Goal: Information Seeking & Learning: Understand process/instructions

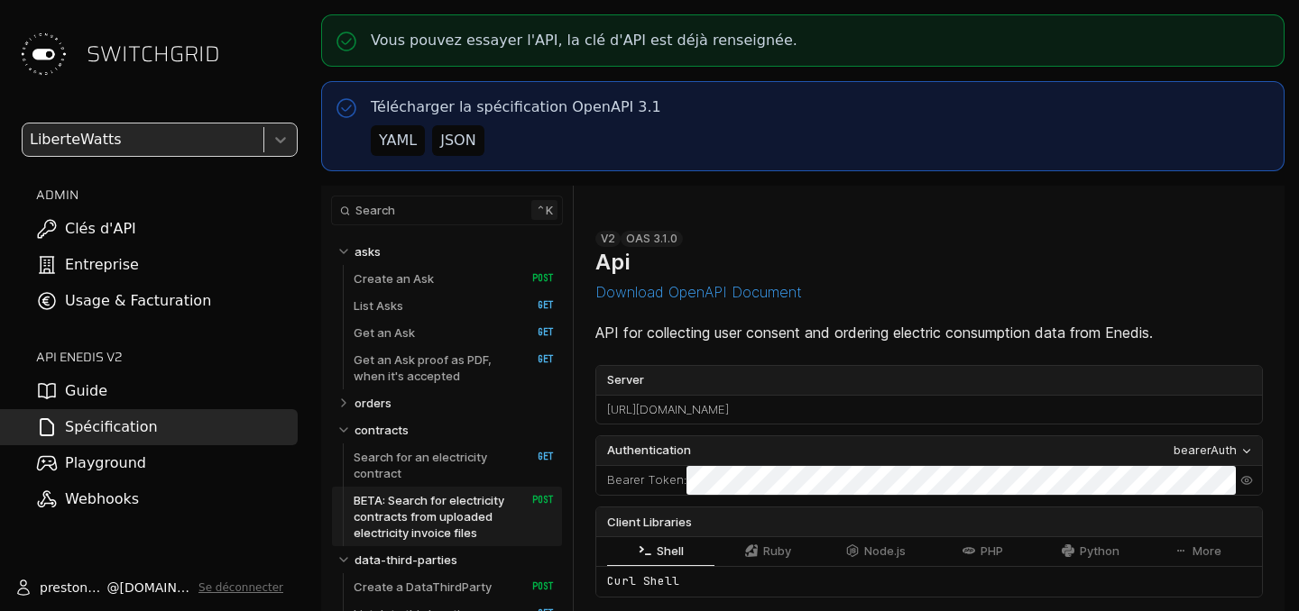
select select "**********"
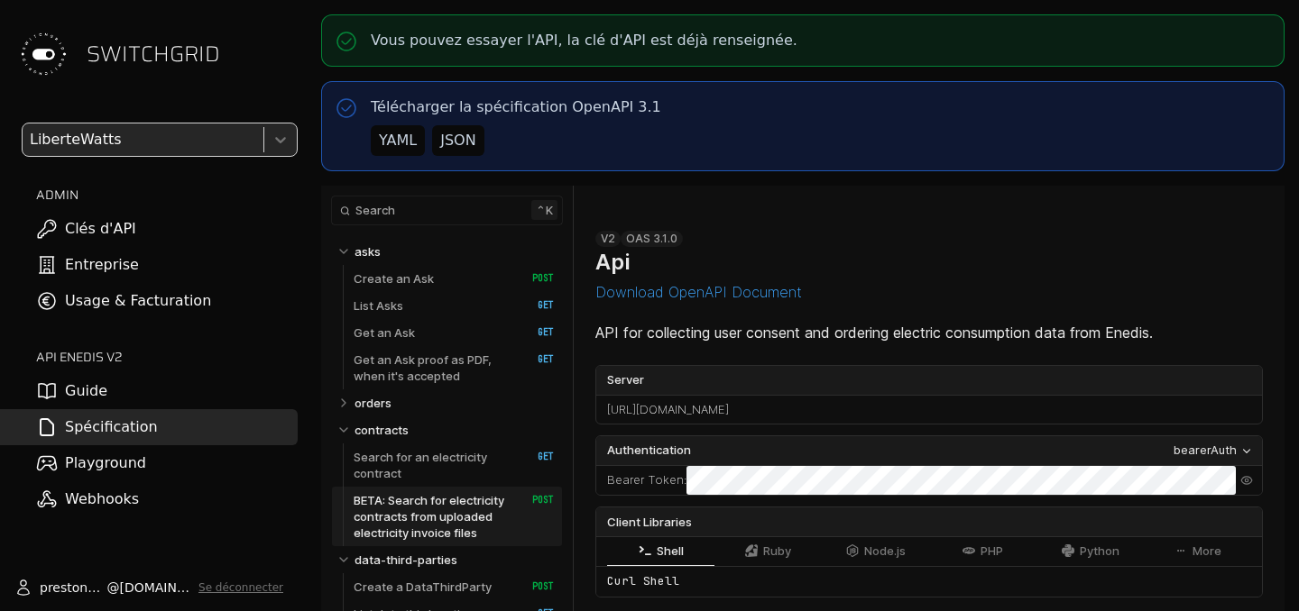
select select "**********"
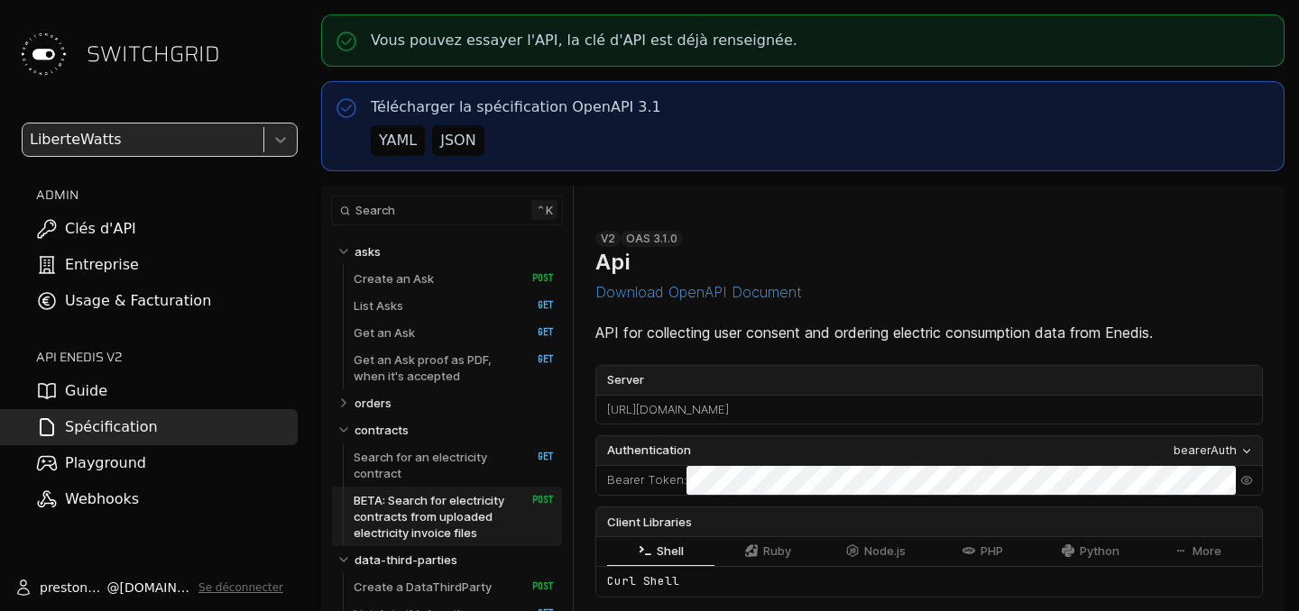
select select "**********"
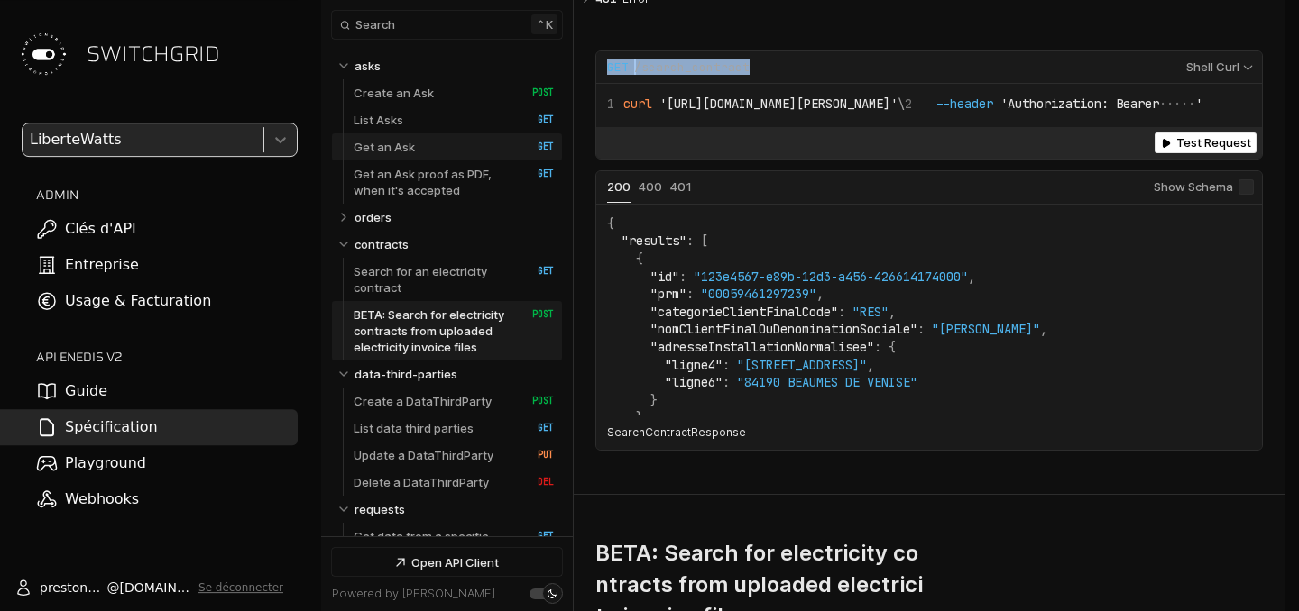
scroll to position [9, 0]
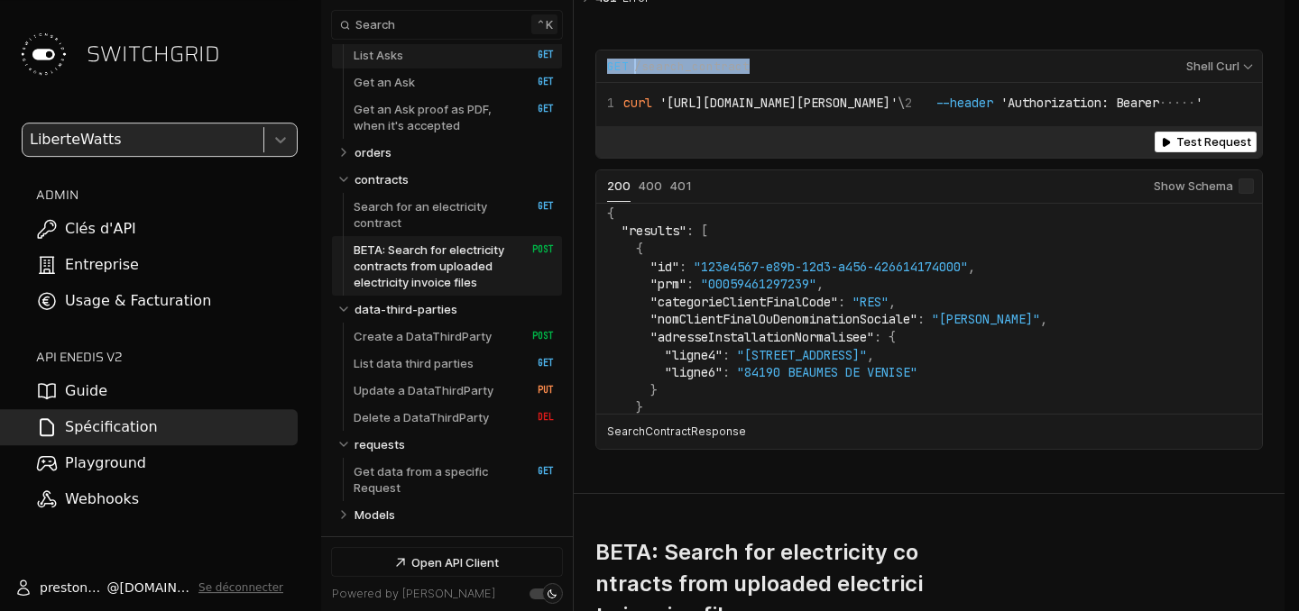
click at [427, 61] on link "List Asks   HTTP Method: GET" at bounding box center [454, 54] width 200 height 27
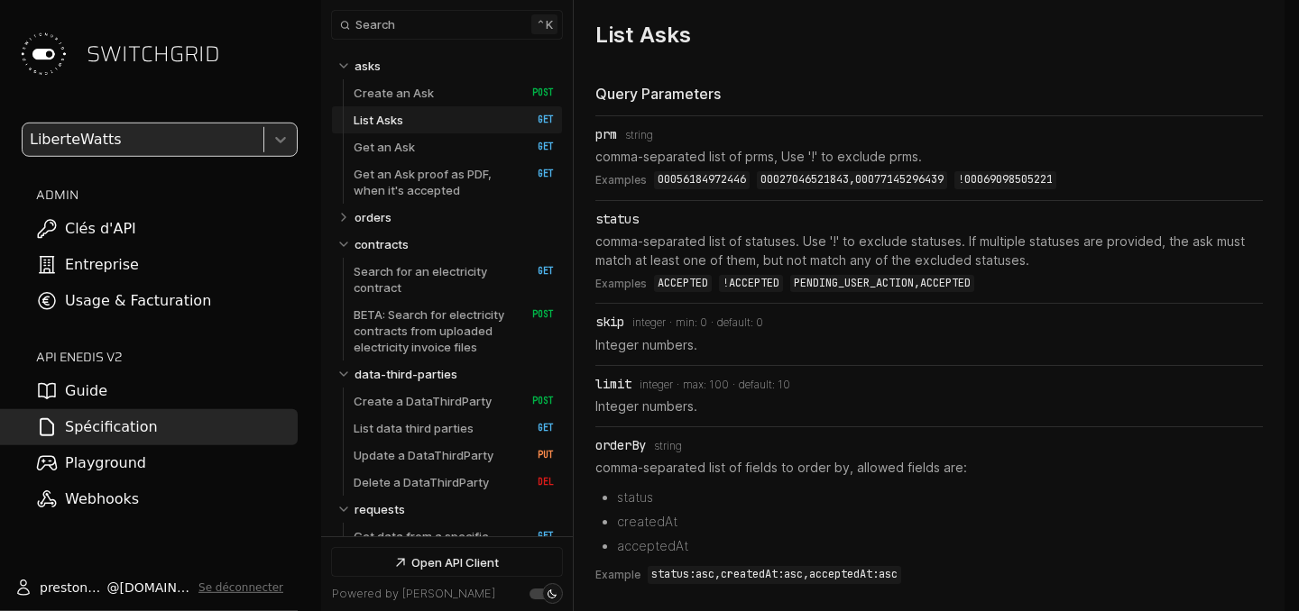
scroll to position [4019, 0]
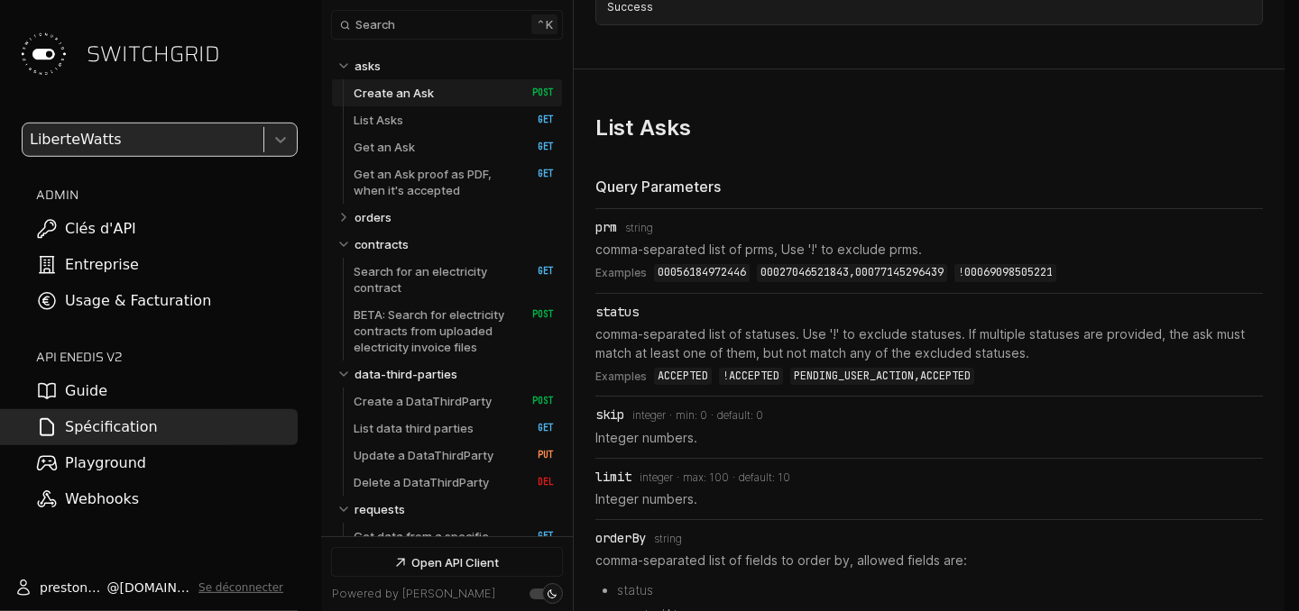
scroll to position [4007, 0]
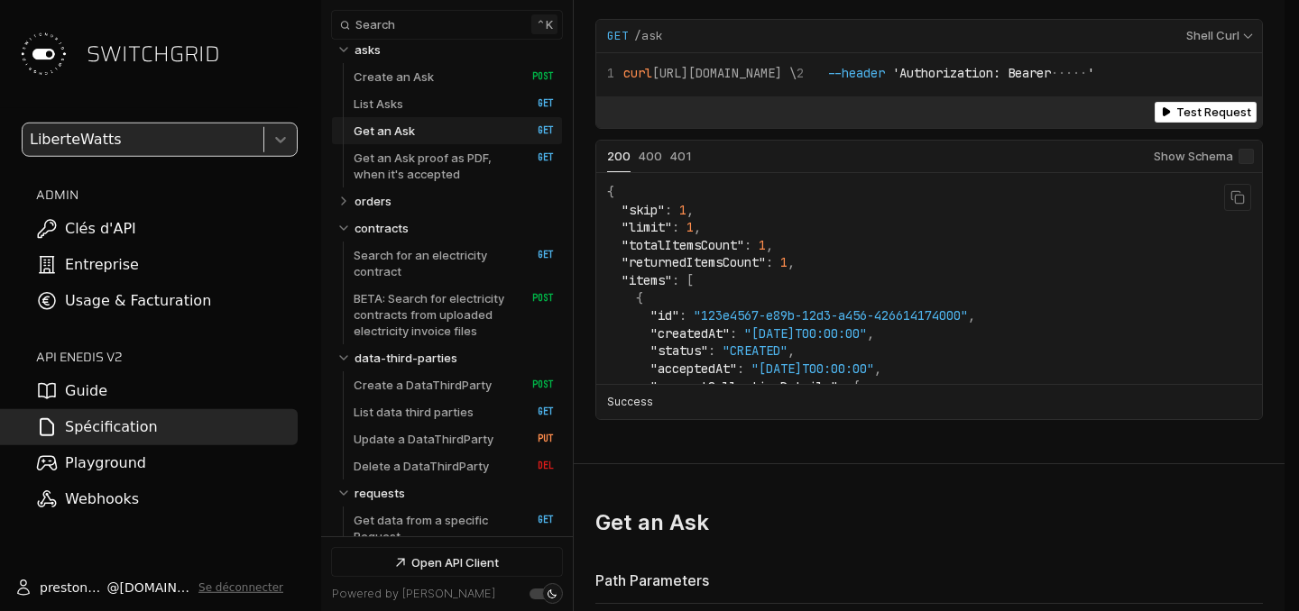
scroll to position [16, 0]
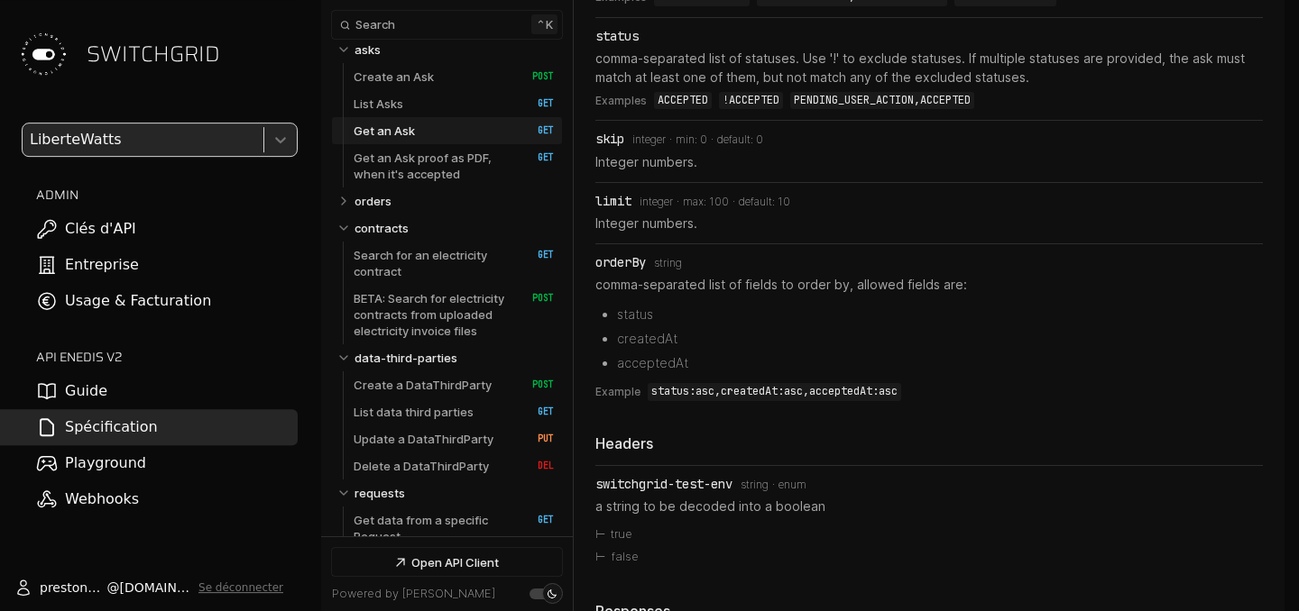
scroll to position [4171, 0]
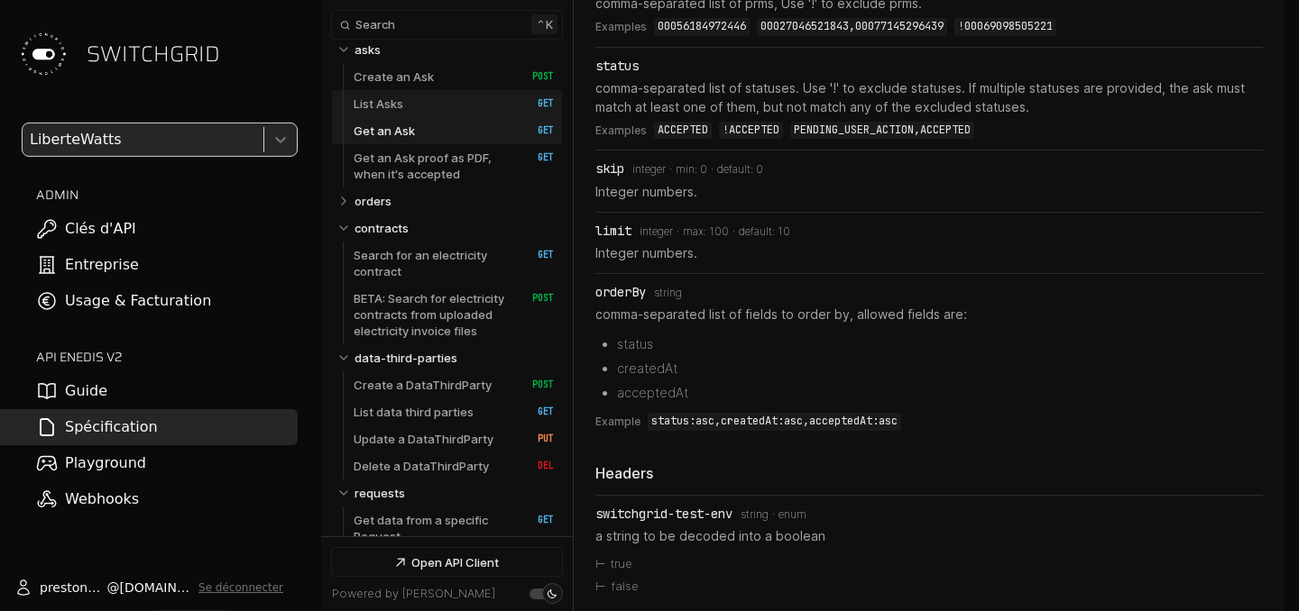
click at [433, 100] on link "List Asks   HTTP Method: GET" at bounding box center [454, 103] width 200 height 27
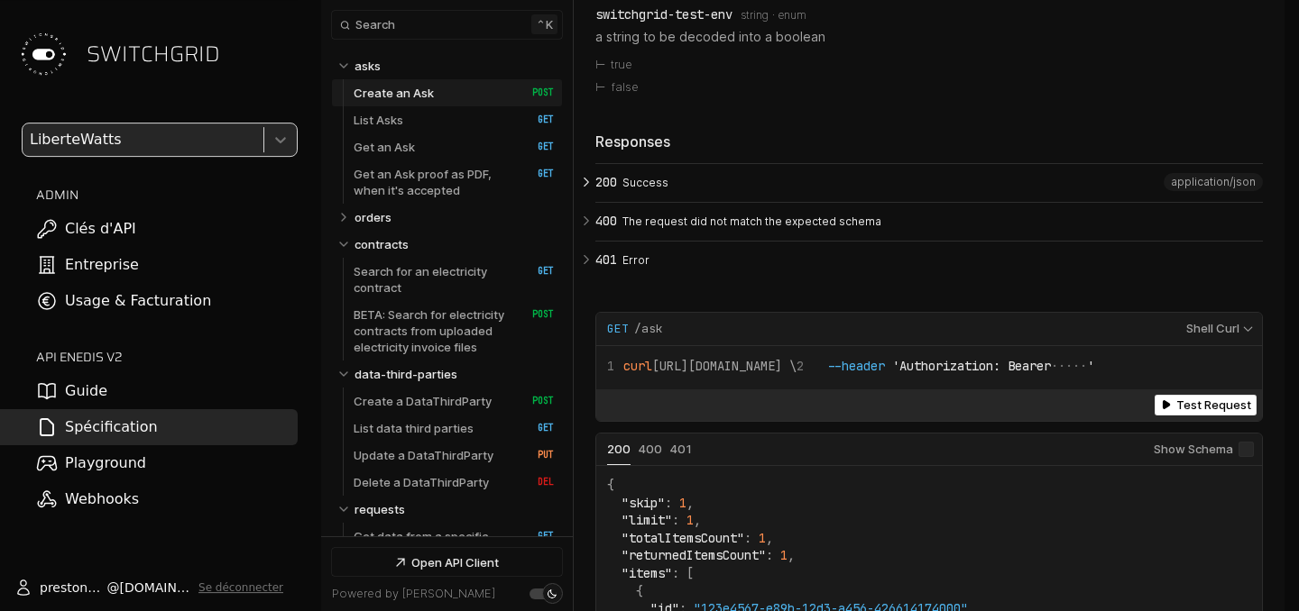
scroll to position [4544, 0]
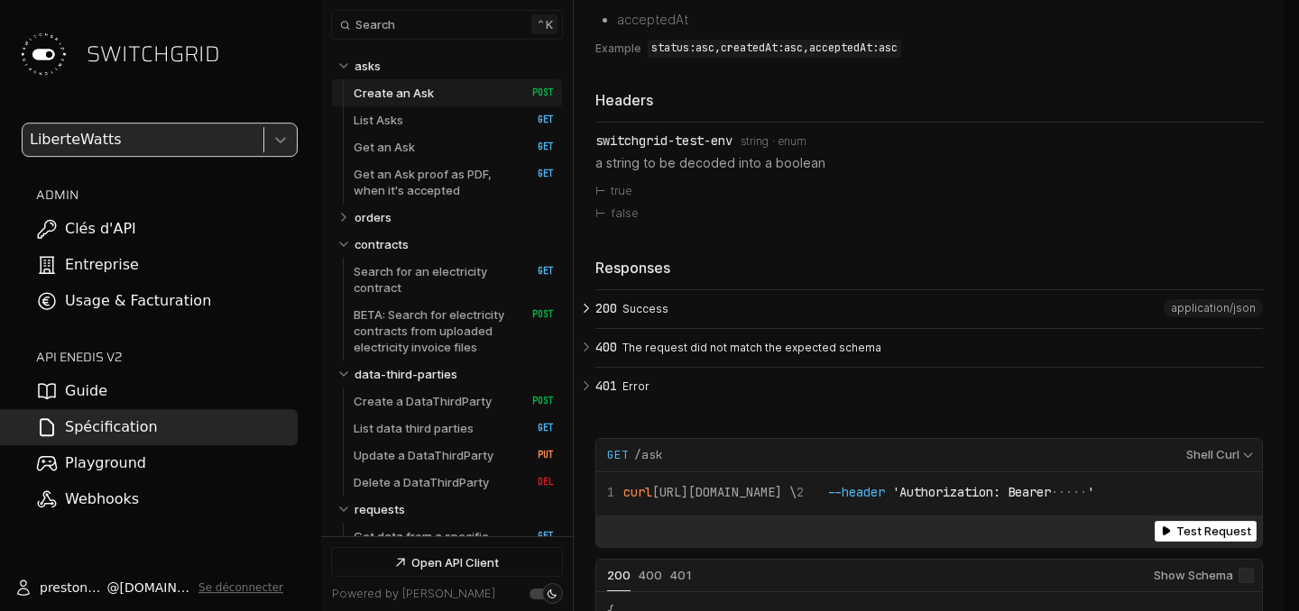
click at [584, 314] on icon "Open API Documentation for Api" at bounding box center [586, 308] width 16 height 16
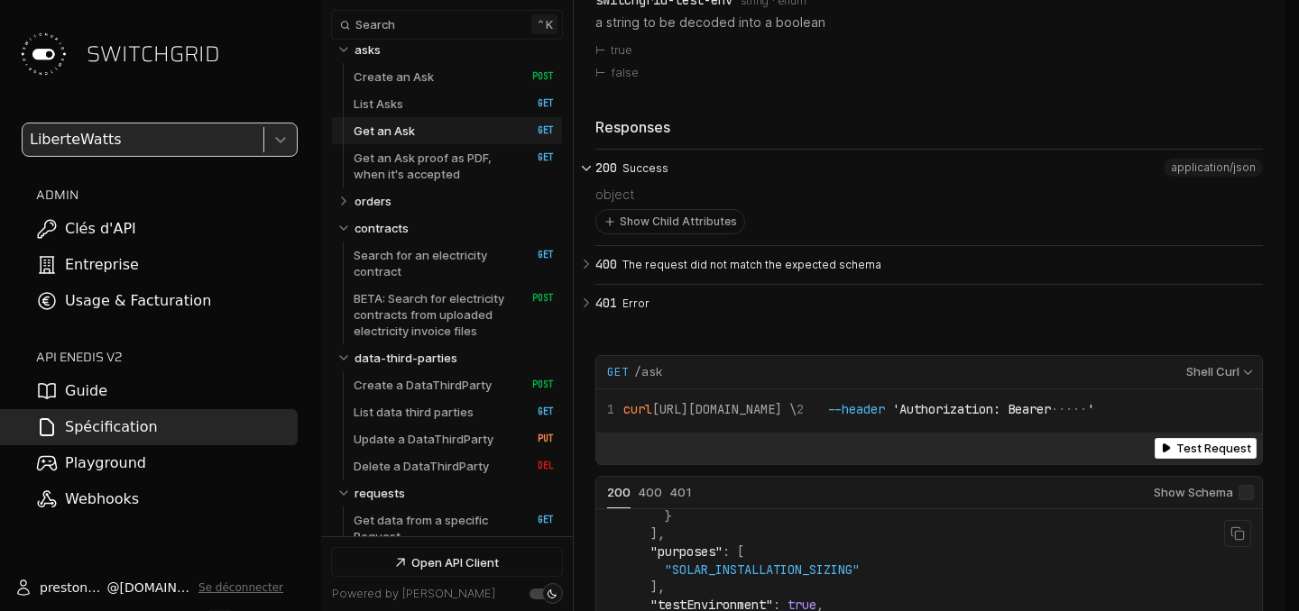
scroll to position [4697, 0]
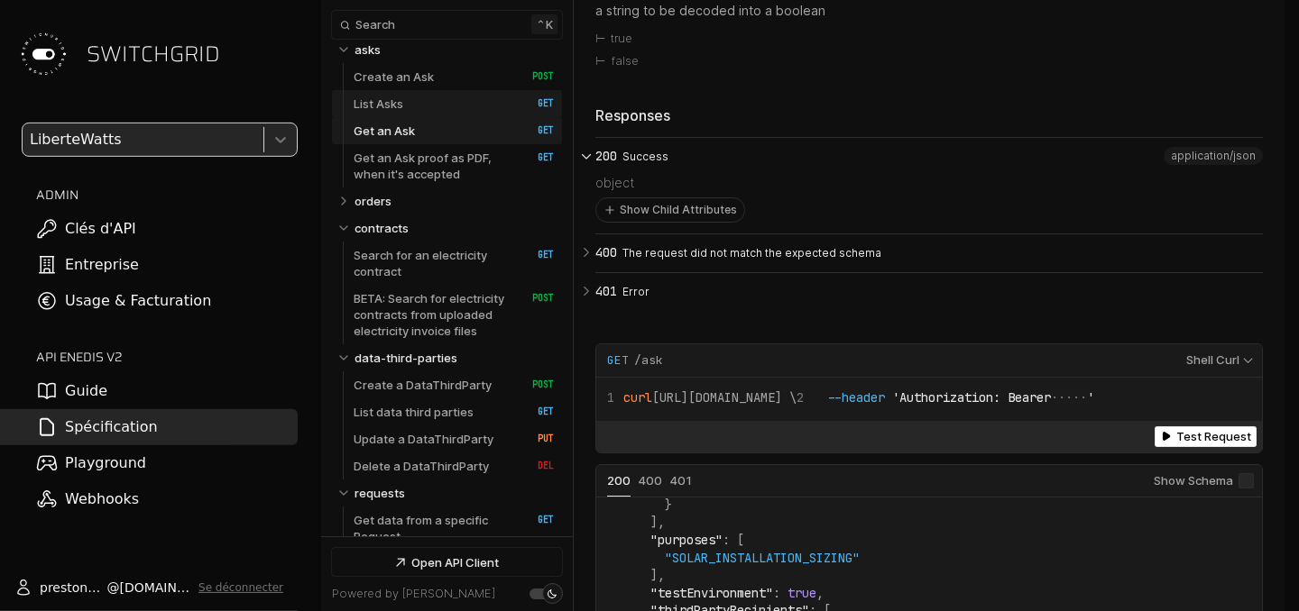
click at [438, 96] on link "List Asks   HTTP Method: GET" at bounding box center [454, 103] width 200 height 27
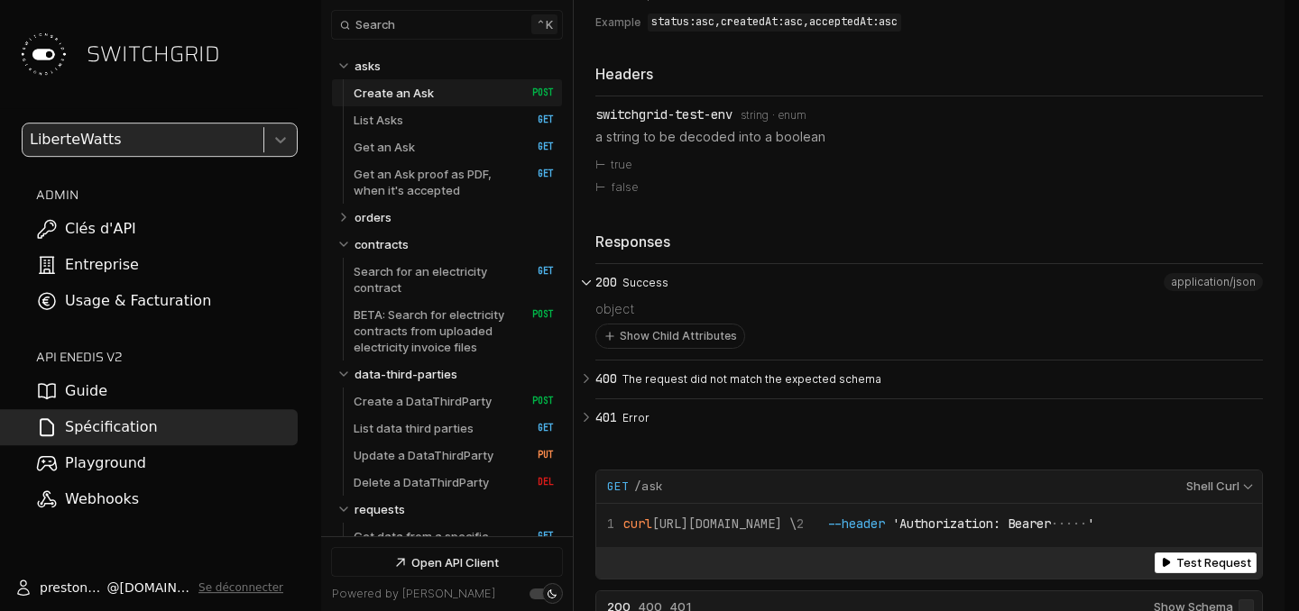
scroll to position [4585, 0]
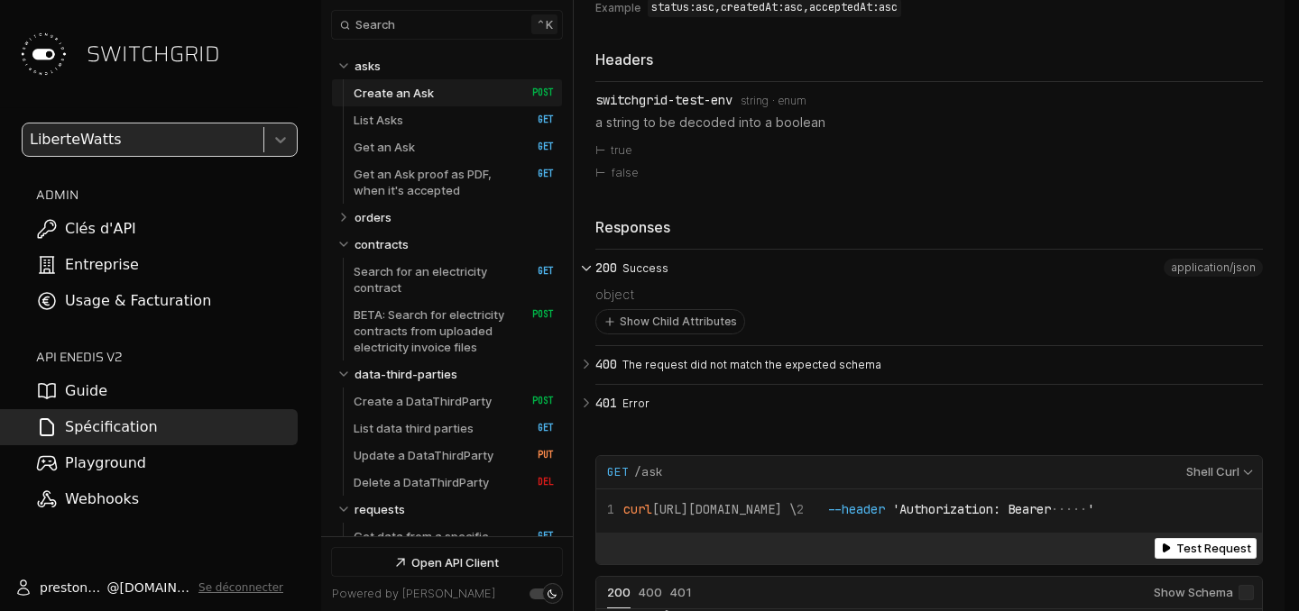
click at [585, 276] on icon "Open API Documentation for Api" at bounding box center [586, 268] width 16 height 16
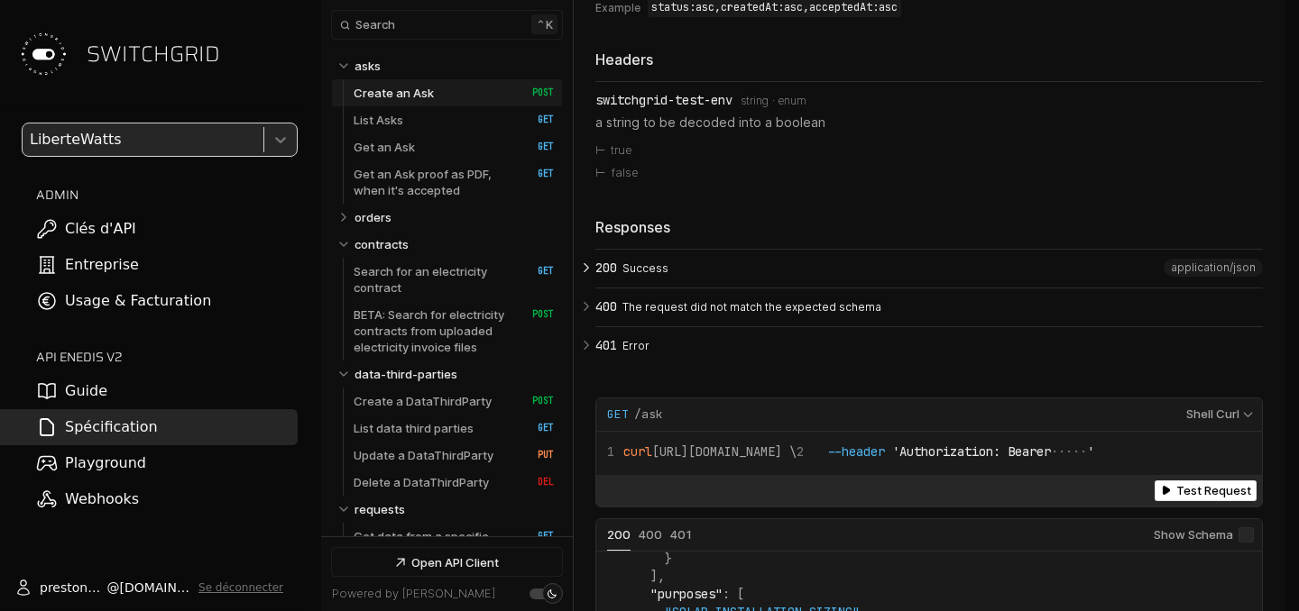
click at [585, 272] on icon "Open API Documentation for Api" at bounding box center [586, 268] width 5 height 8
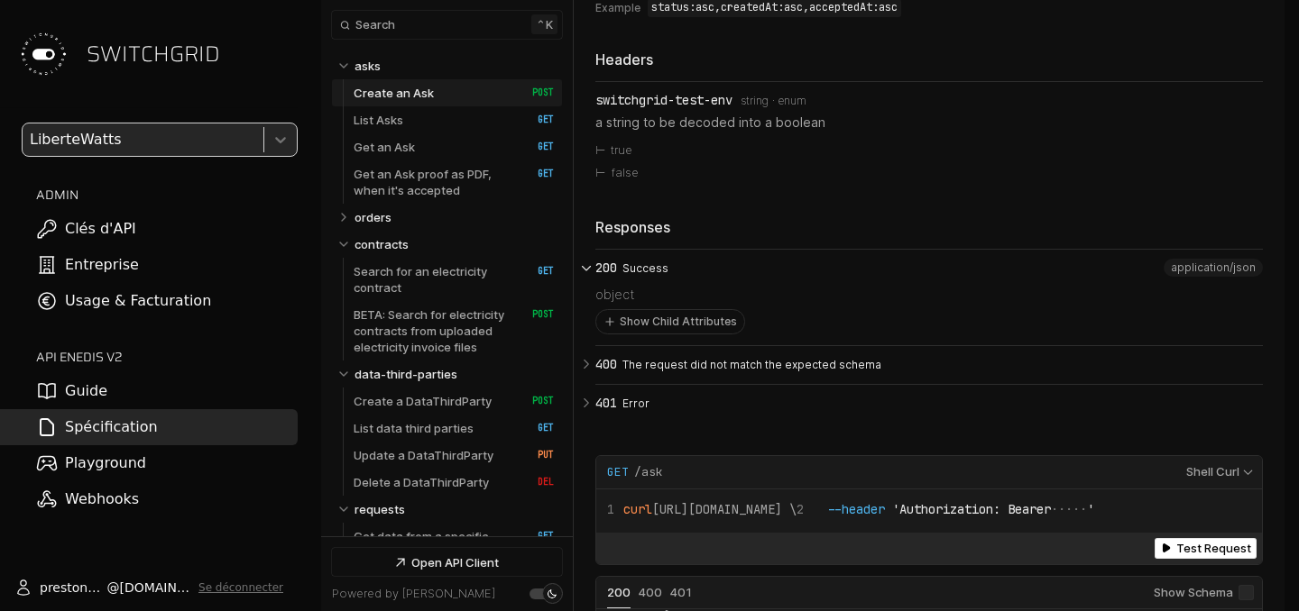
click at [585, 276] on icon "Open API Documentation for Api" at bounding box center [586, 268] width 16 height 16
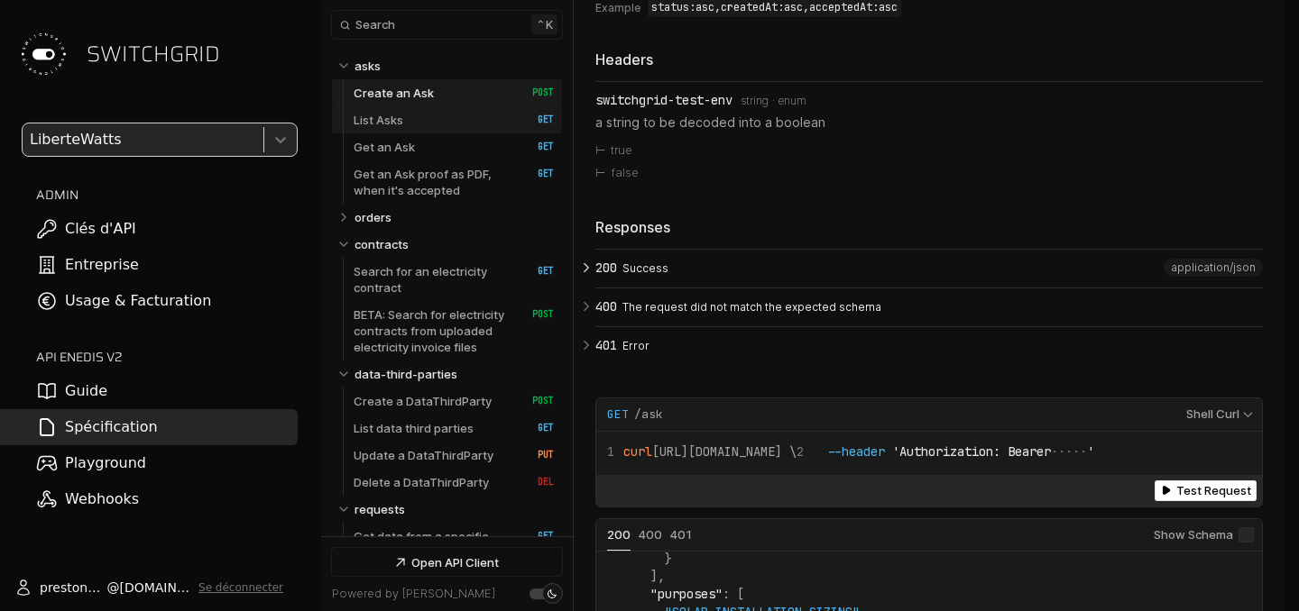
click at [436, 129] on link "List Asks   HTTP Method: GET" at bounding box center [454, 119] width 200 height 27
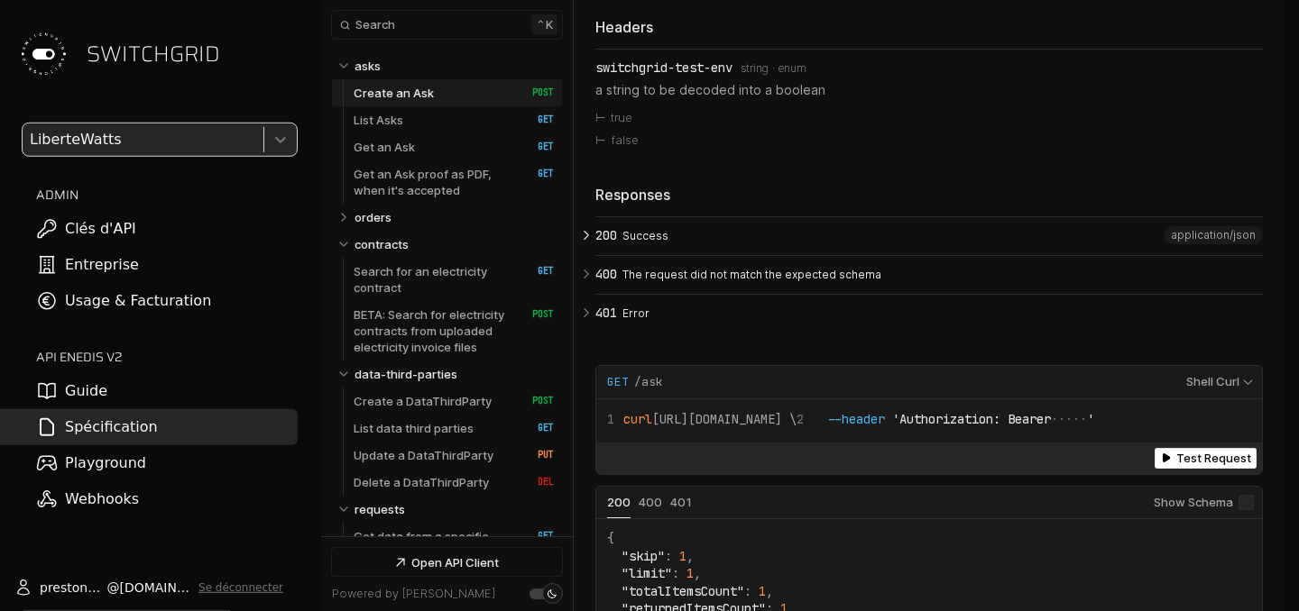
scroll to position [4617, 0]
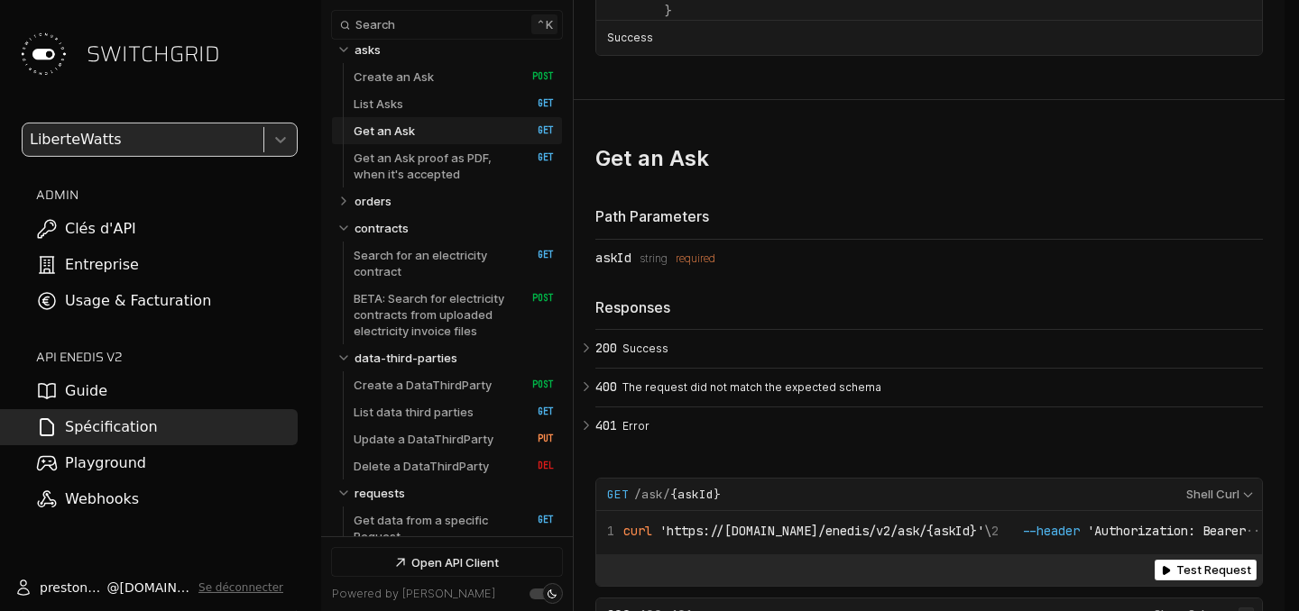
scroll to position [5329, 0]
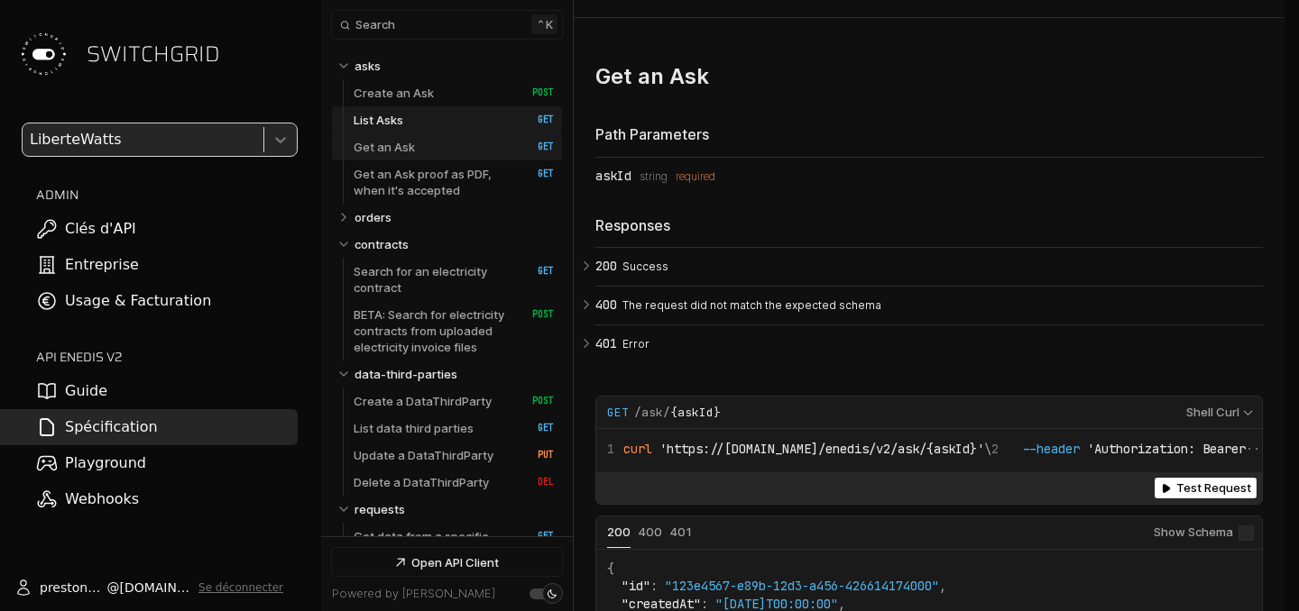
click at [428, 153] on link "Get an Ask   HTTP Method: GET" at bounding box center [454, 146] width 200 height 27
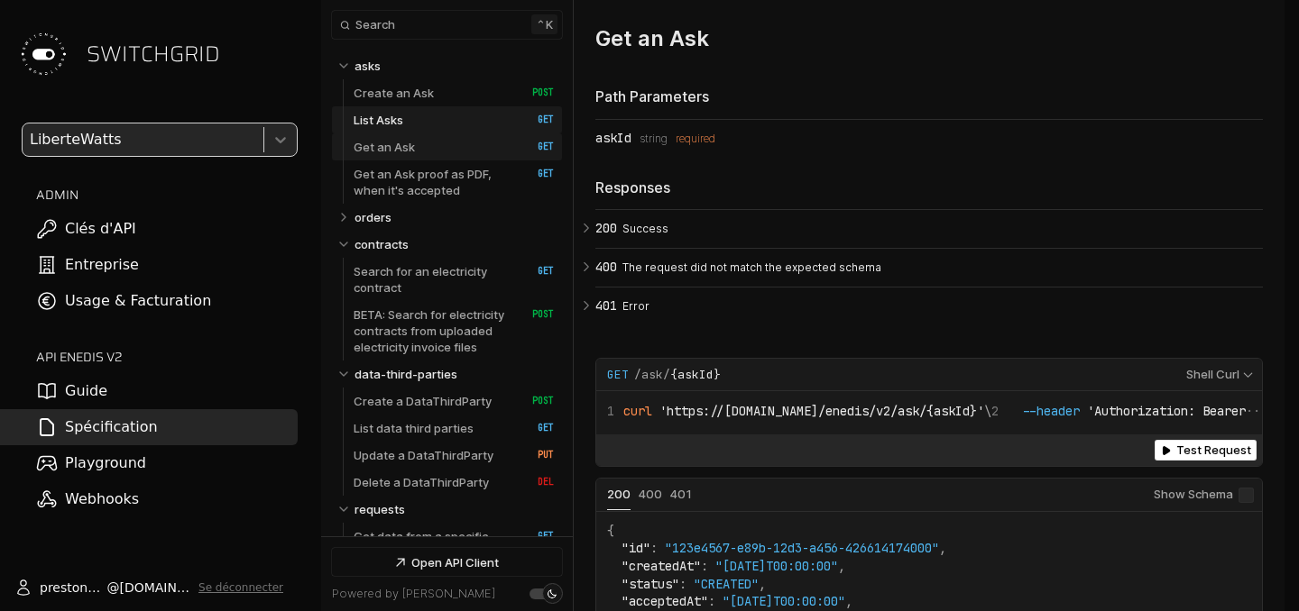
click at [410, 149] on p "Get an Ask" at bounding box center [384, 147] width 61 height 16
click at [501, 125] on link "List Asks   HTTP Method: GET" at bounding box center [454, 119] width 200 height 27
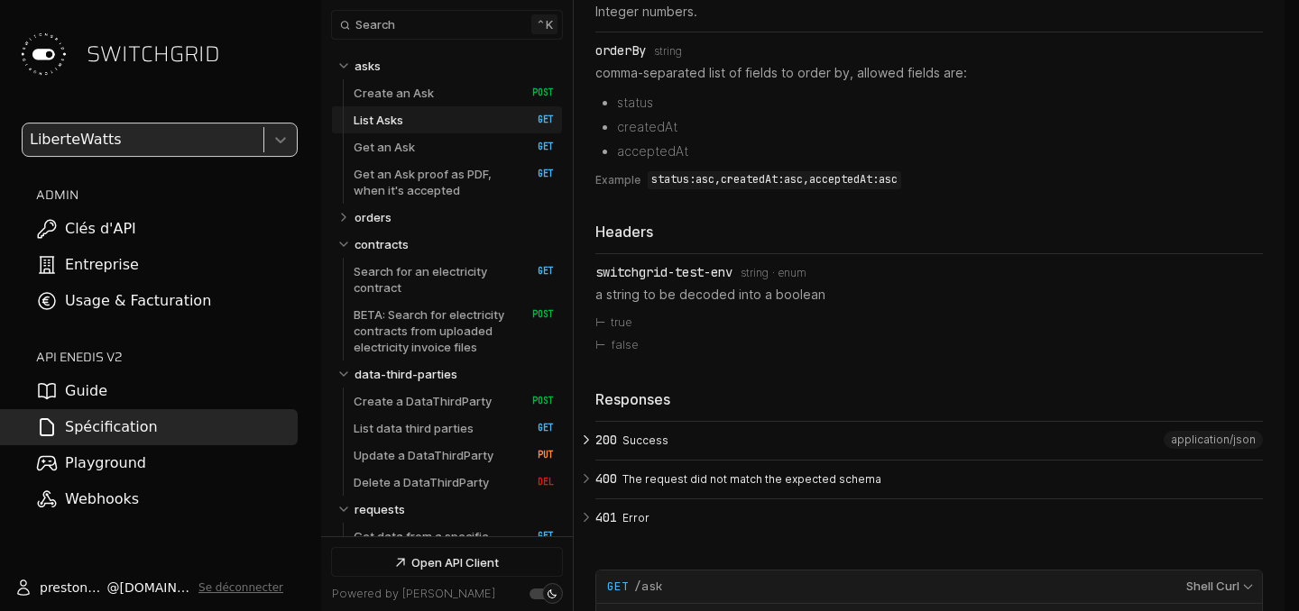
scroll to position [4434, 0]
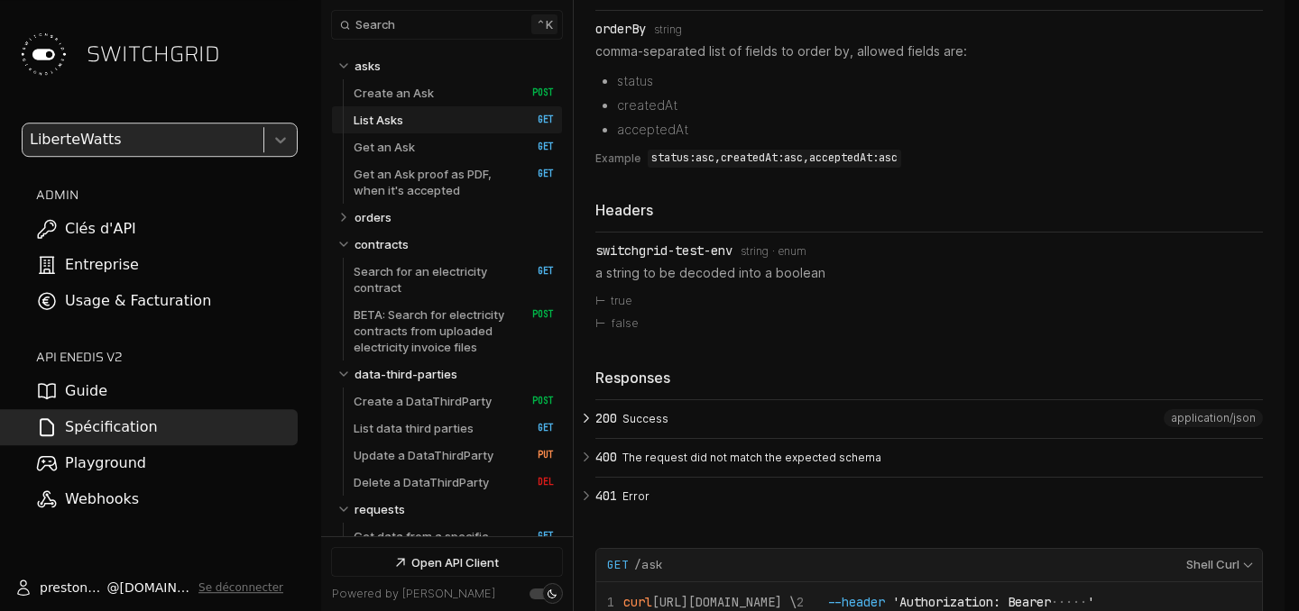
click at [595, 427] on section "List Asks ​ # Copy link Query Parameters prm Type: string comma-separated list …" at bounding box center [929, 277] width 711 height 1434
click at [590, 427] on icon "Open API Documentation for Api" at bounding box center [586, 418] width 16 height 16
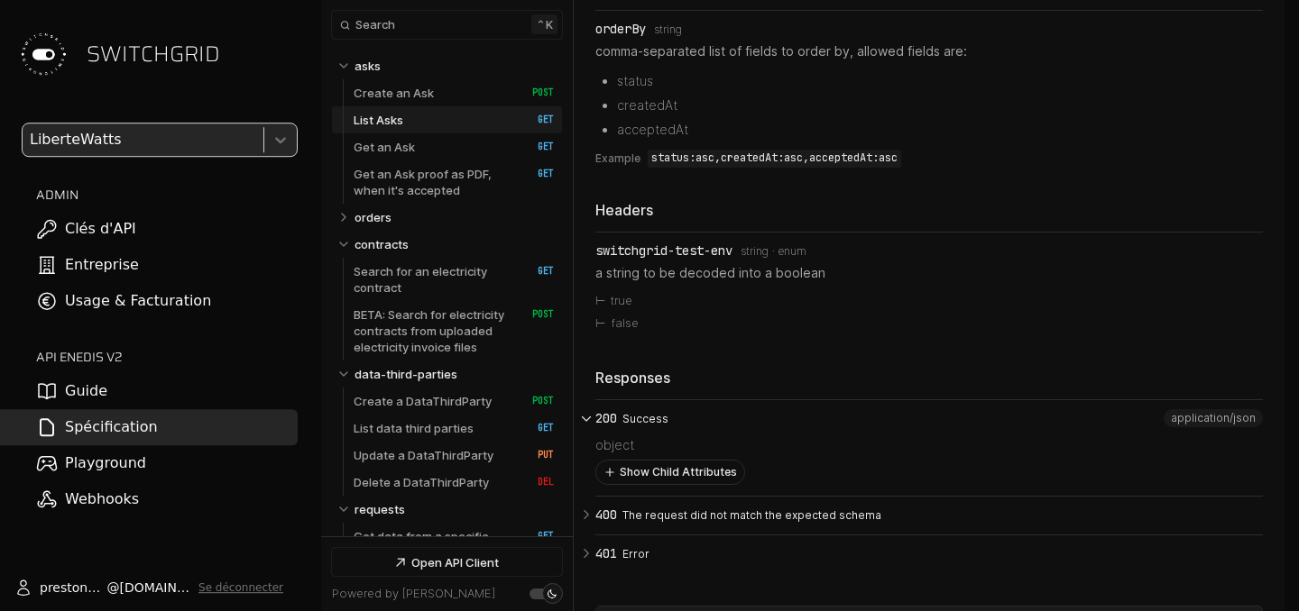
click at [625, 480] on button "Show Child Attributes" at bounding box center [670, 472] width 148 height 23
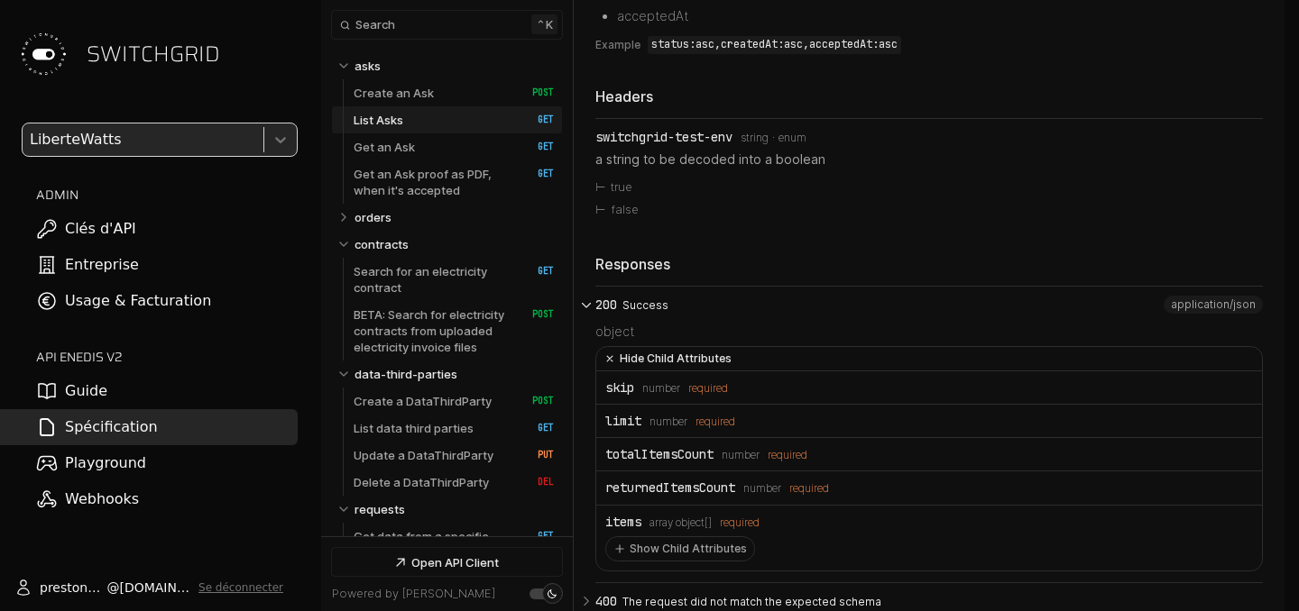
scroll to position [4596, 0]
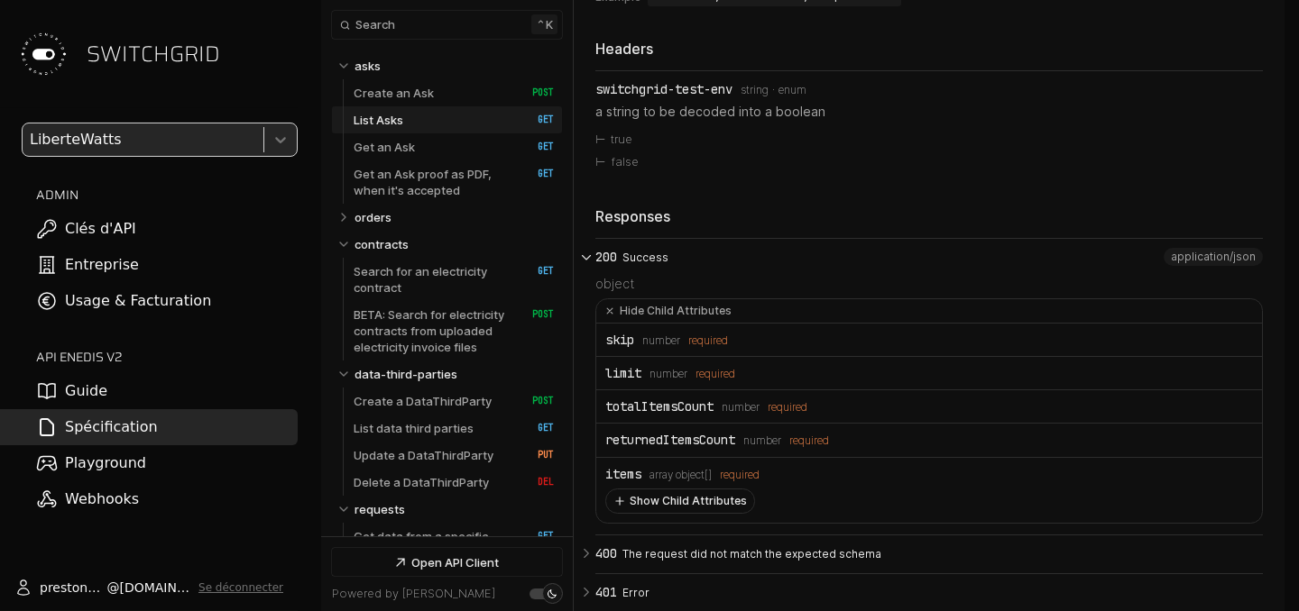
click at [635, 506] on button "Show Child Attributes" at bounding box center [680, 501] width 148 height 23
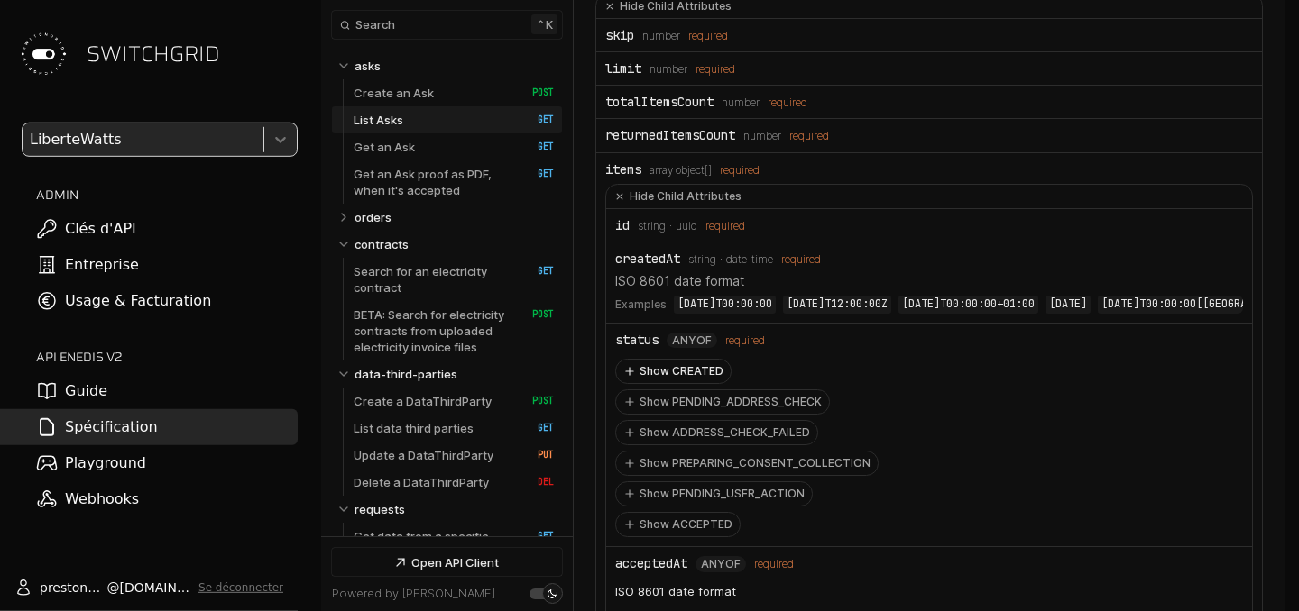
scroll to position [4957, 0]
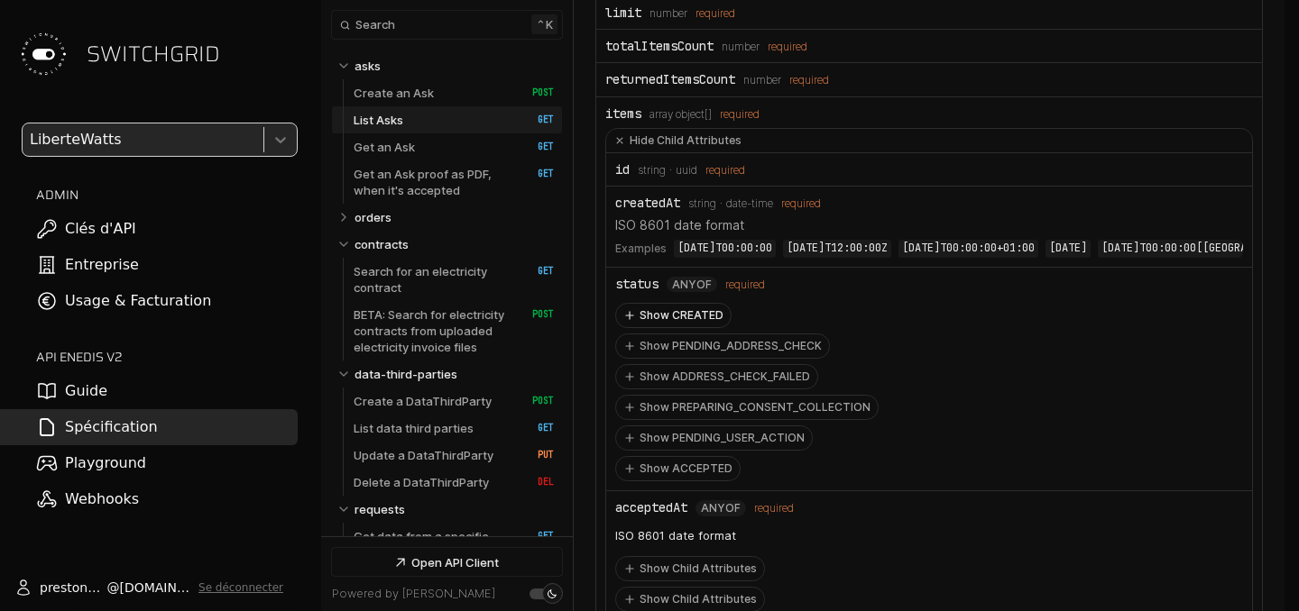
click at [666, 327] on button "Show CREATED" at bounding box center [673, 315] width 115 height 23
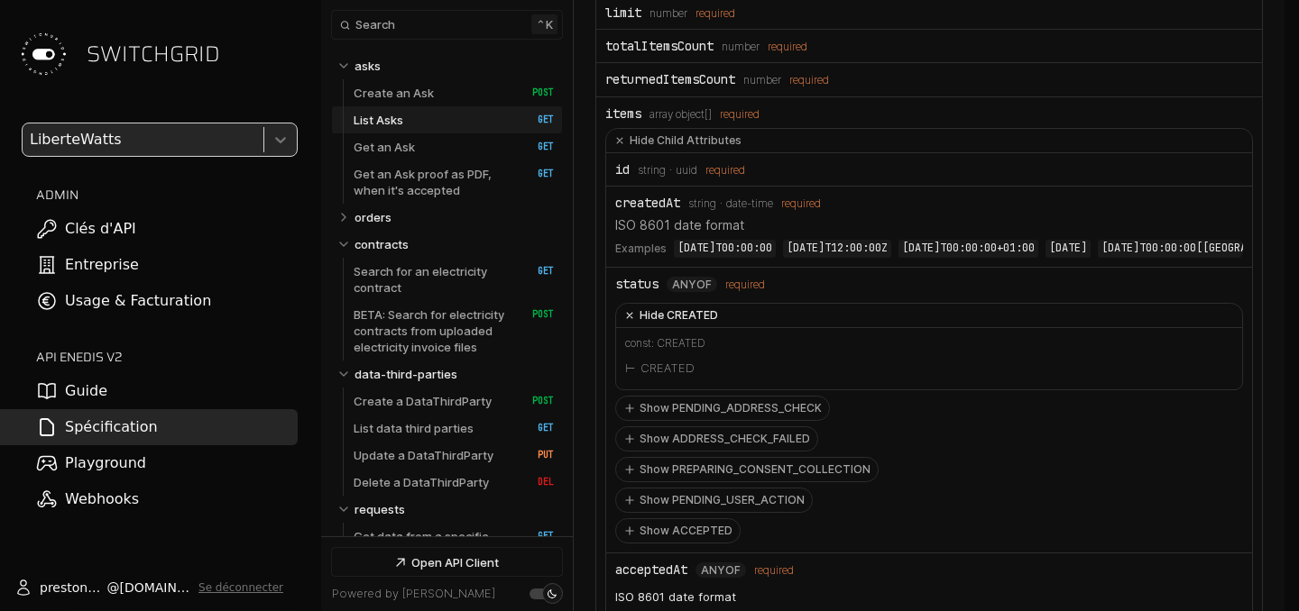
click at [666, 328] on button "Hide CREATED" at bounding box center [929, 316] width 626 height 24
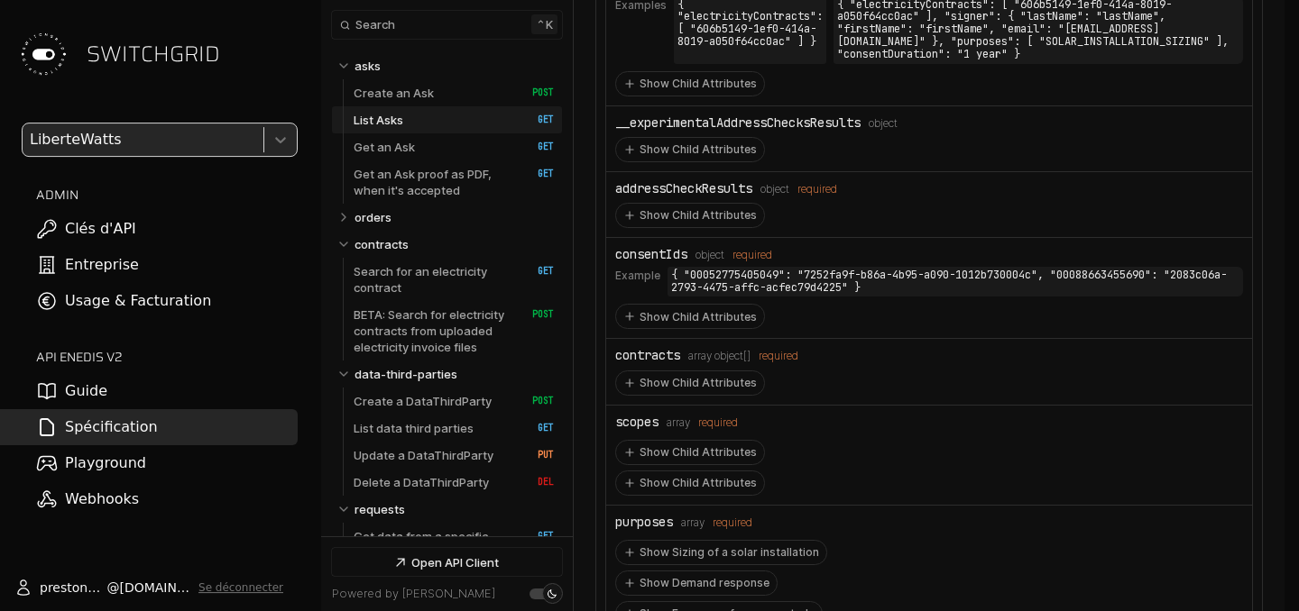
scroll to position [5731, 0]
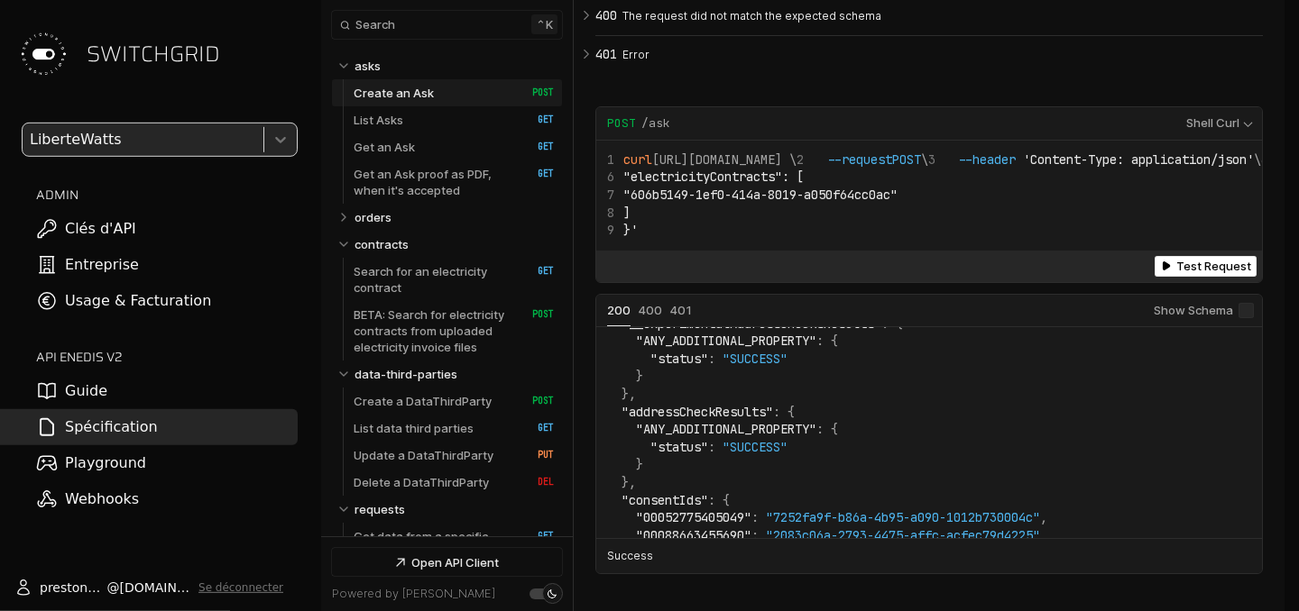
scroll to position [3376, 0]
click at [479, 128] on link "List Asks   HTTP Method: GET" at bounding box center [454, 119] width 200 height 27
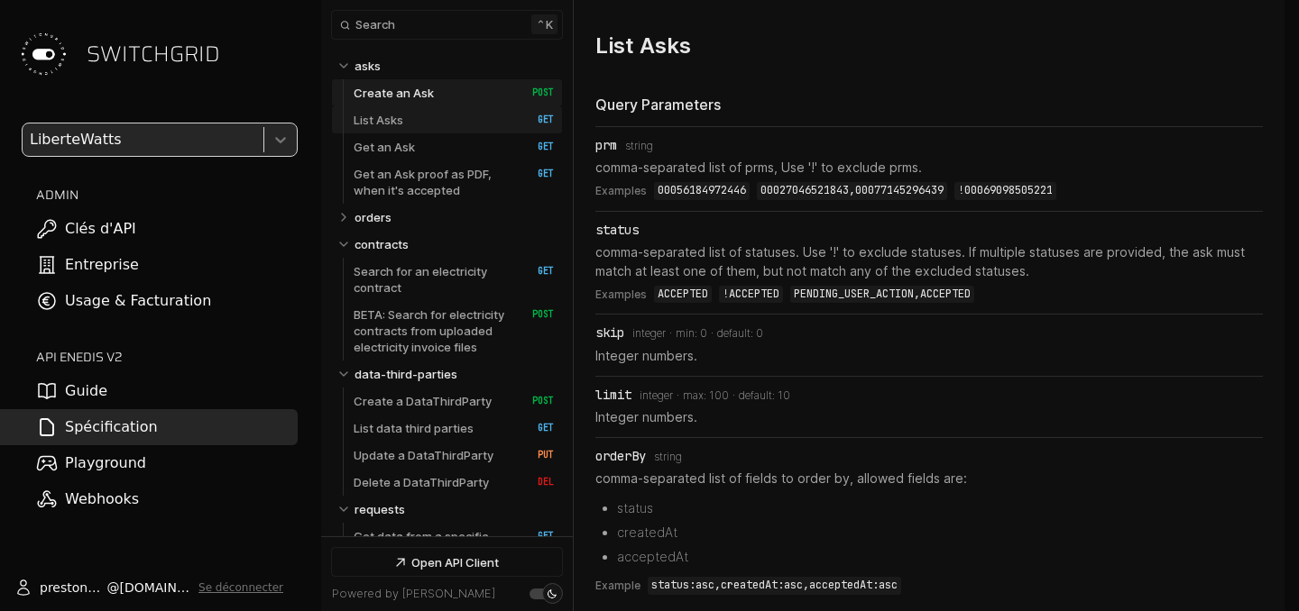
click at [503, 124] on link "List Asks   HTTP Method: GET" at bounding box center [454, 119] width 200 height 27
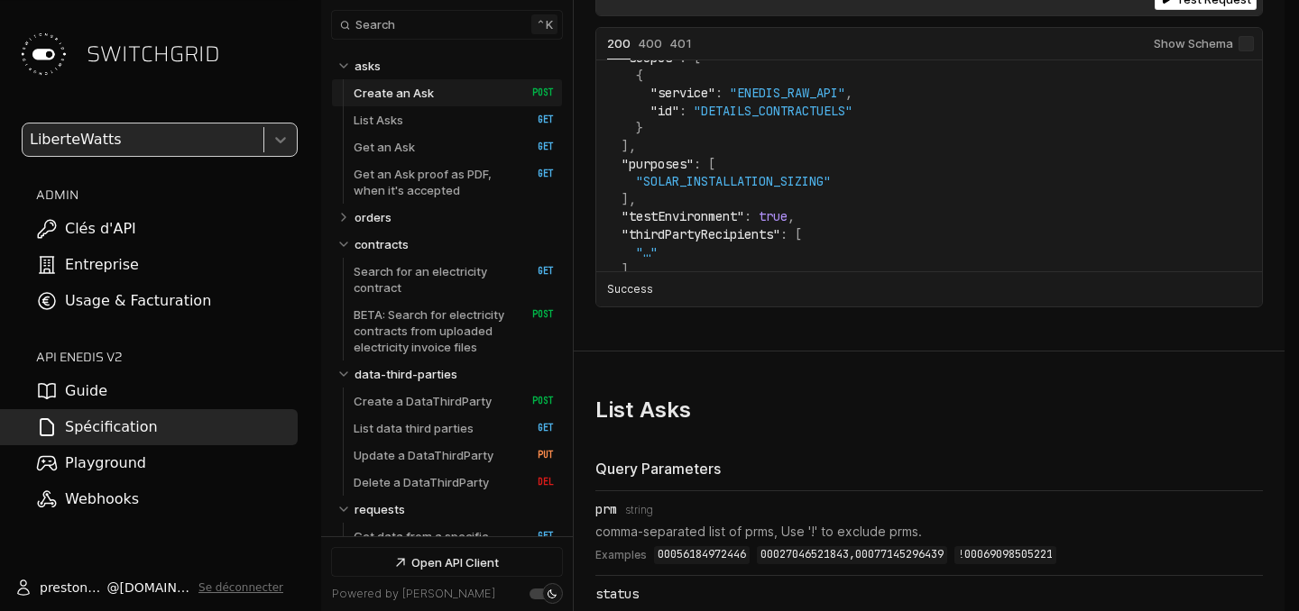
scroll to position [754, 0]
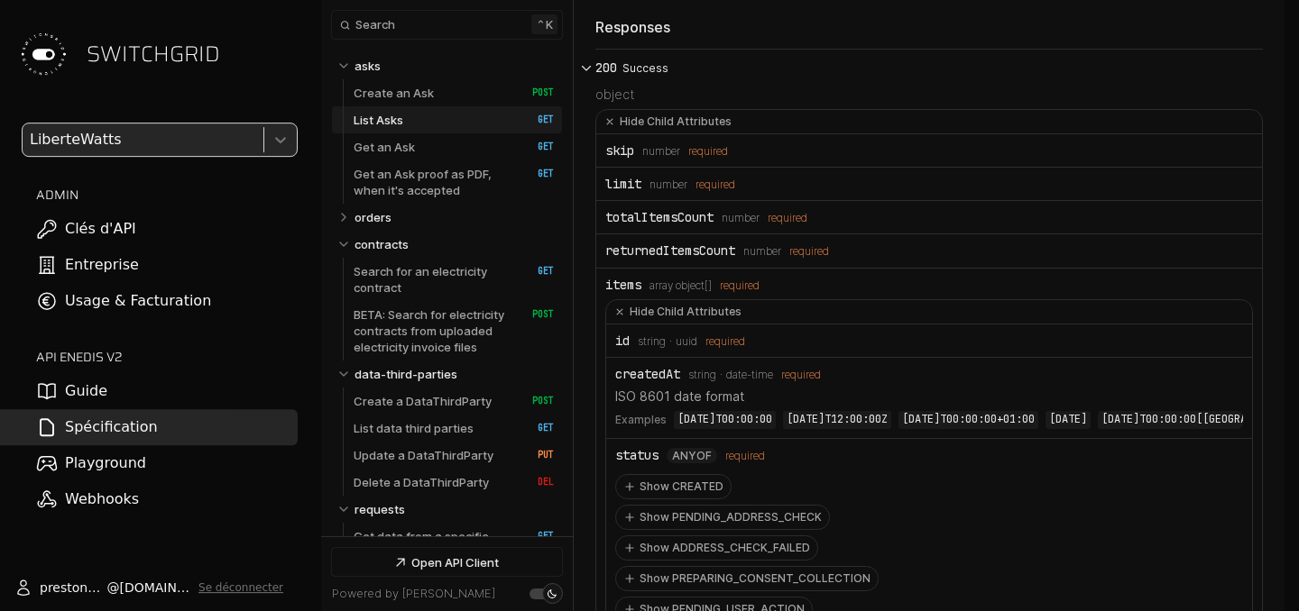
scroll to position [4783, 0]
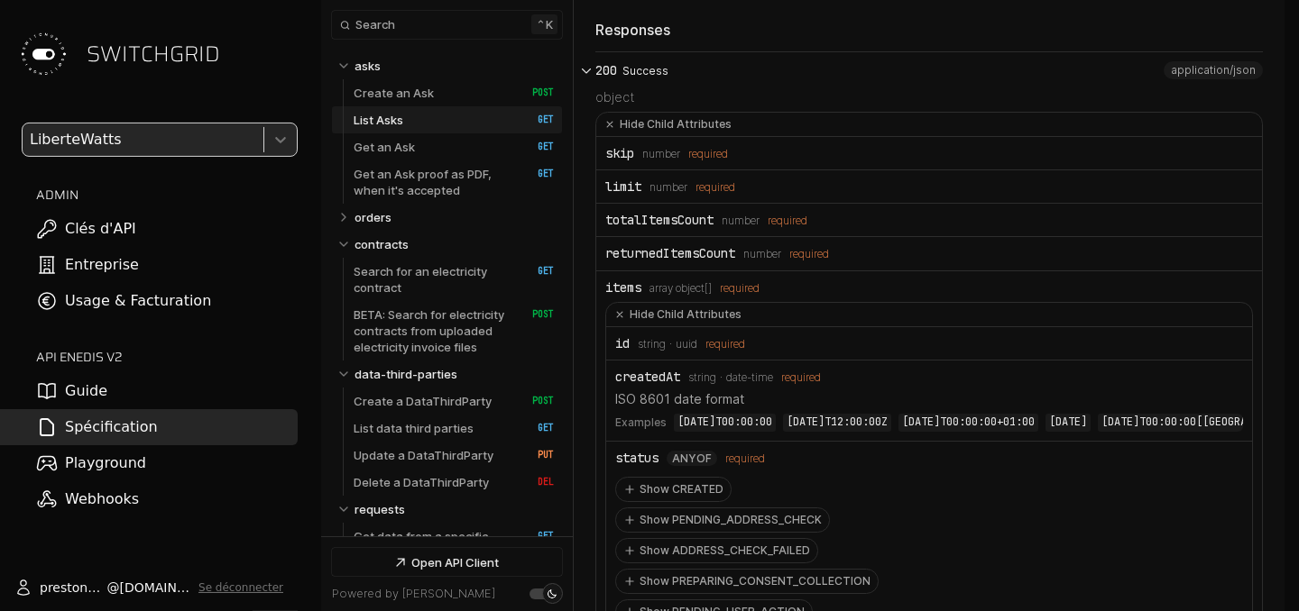
click at [586, 74] on icon "Open API Documentation for Api" at bounding box center [587, 71] width 8 height 5
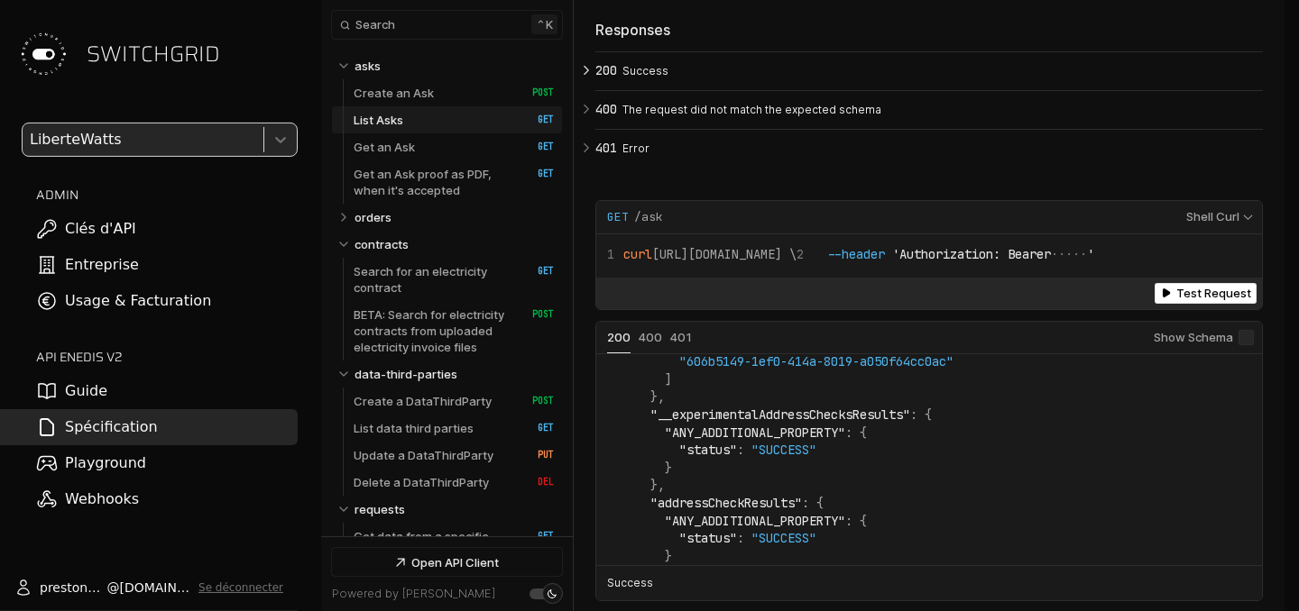
click at [652, 225] on span "/ask" at bounding box center [648, 217] width 29 height 16
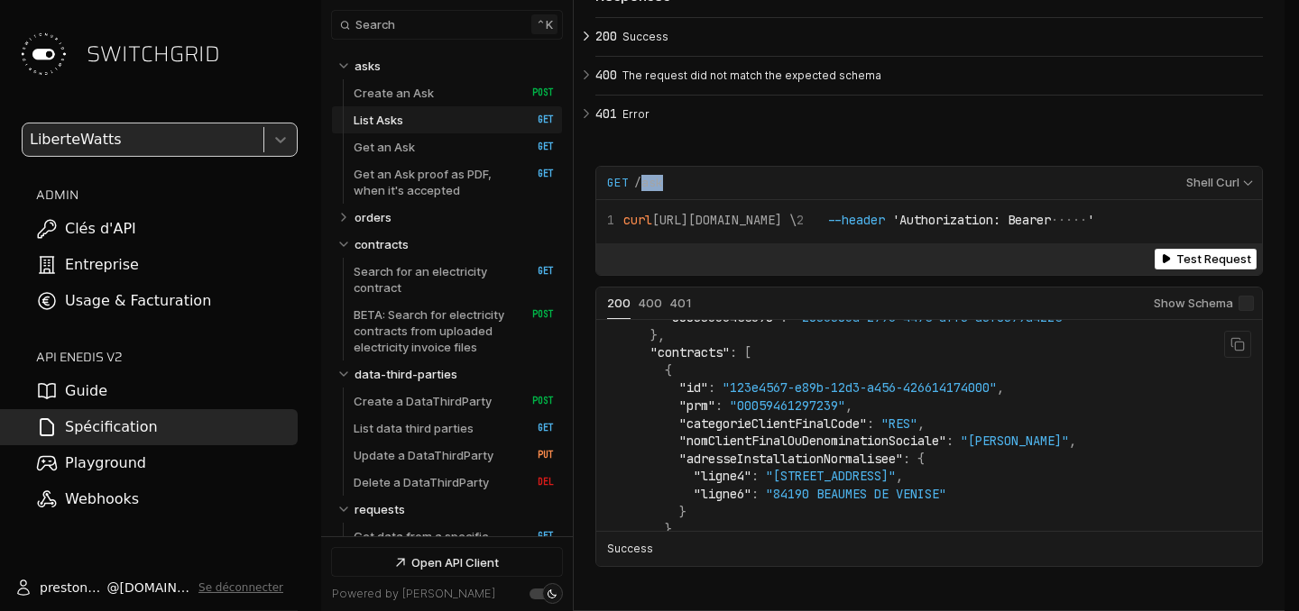
scroll to position [591, 0]
click at [1051, 225] on span "5b224e01ce127cad6c586d5efc9c7b92" at bounding box center [1069, 225] width 36 height 0
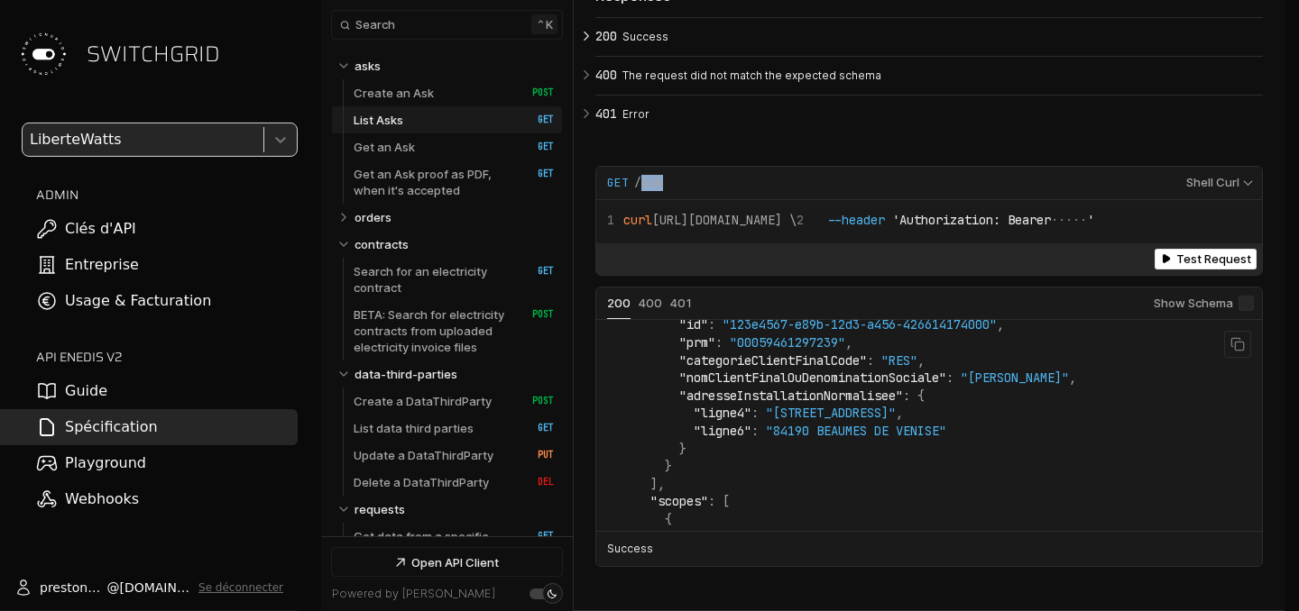
scroll to position [658, 0]
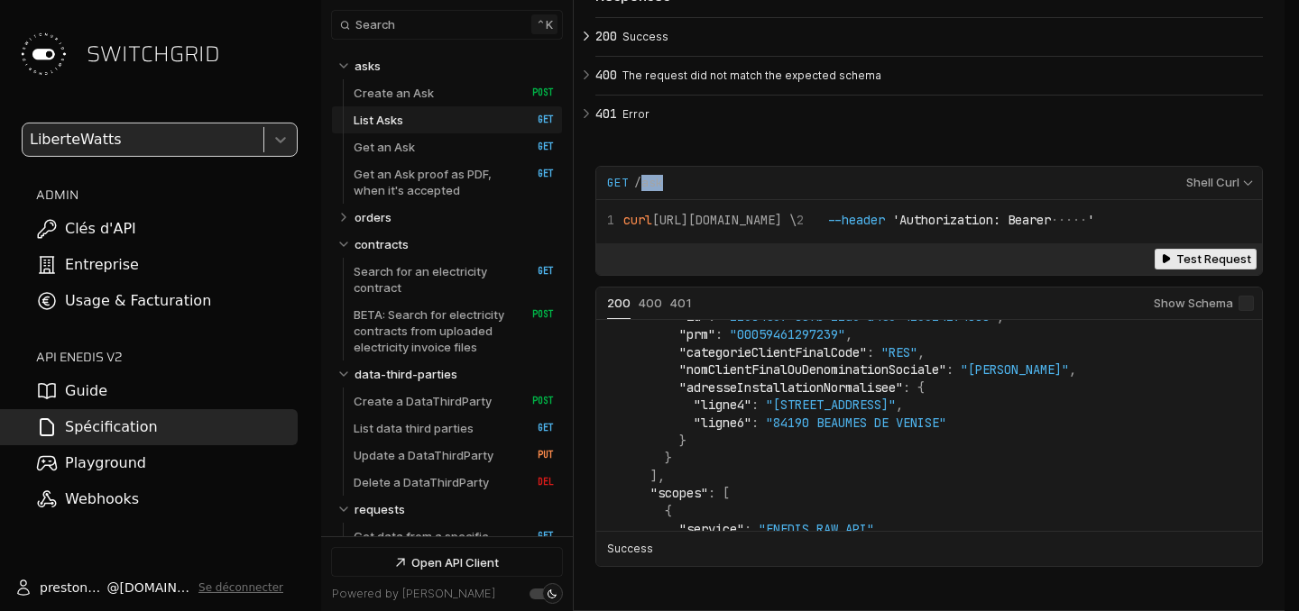
click at [1172, 265] on icon "Open API Documentation for Api" at bounding box center [1166, 259] width 13 height 13
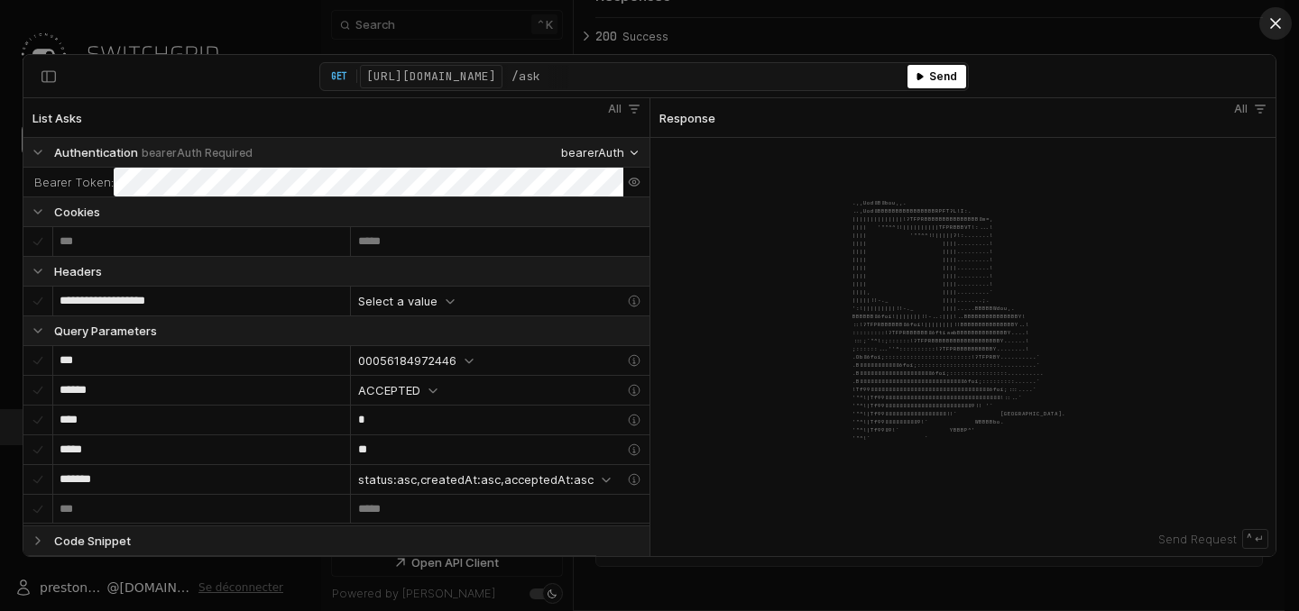
click at [1272, 30] on icon "API Client" at bounding box center [1275, 23] width 18 height 18
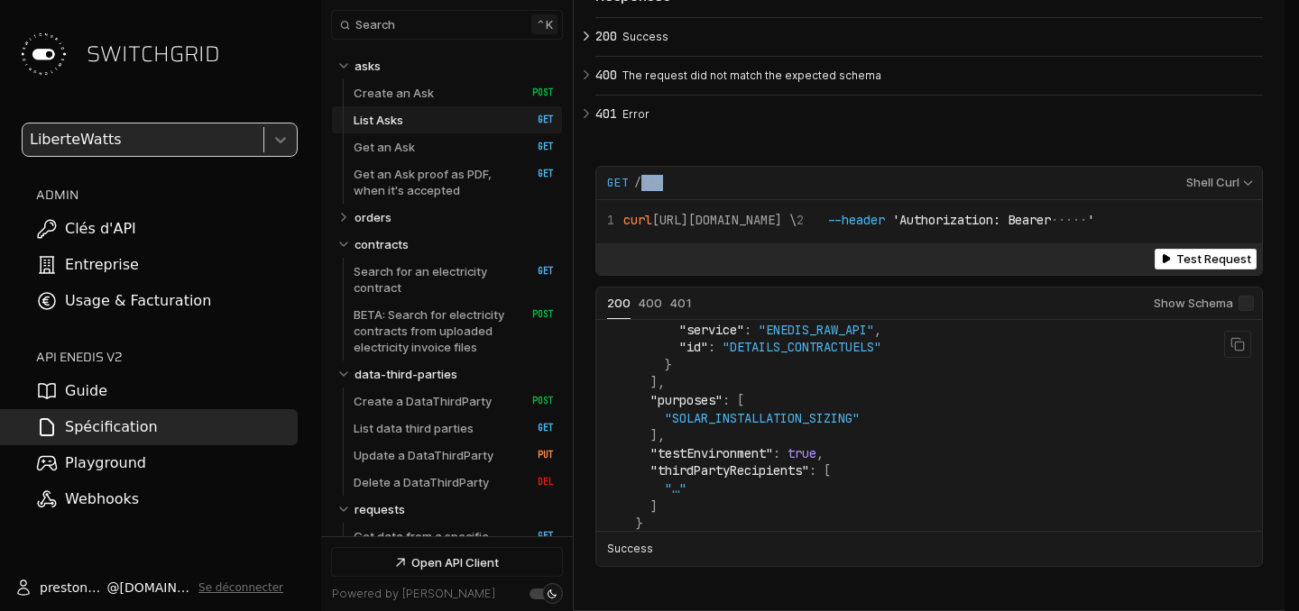
scroll to position [896, 0]
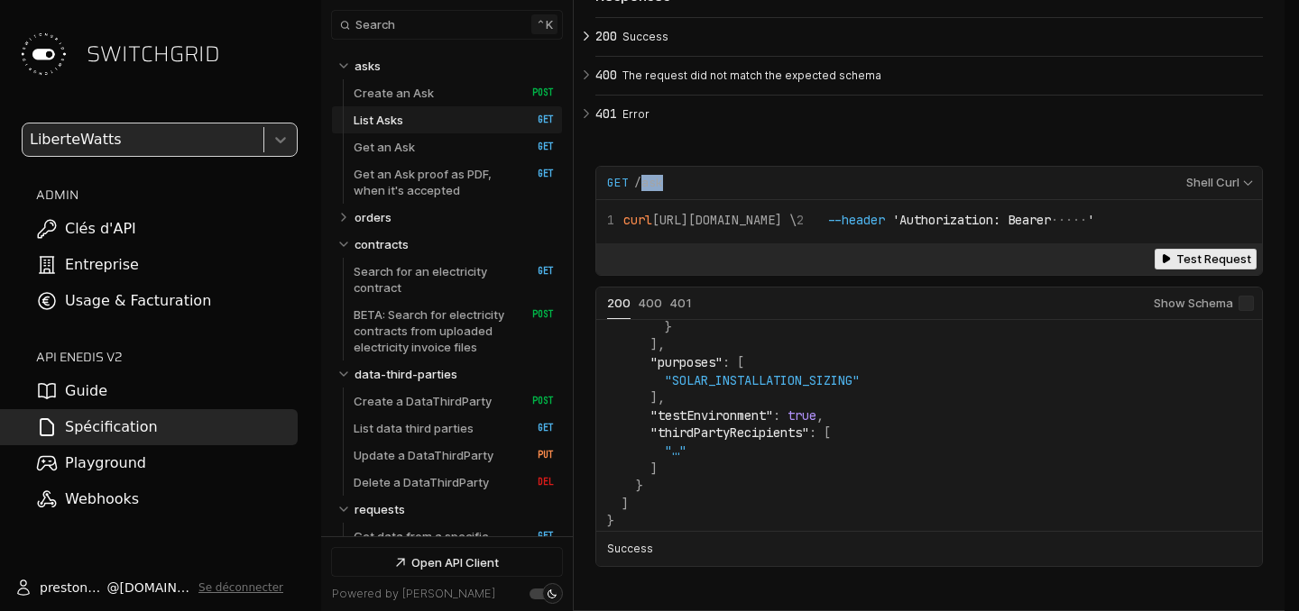
click at [1192, 266] on span "Test Request" at bounding box center [1213, 260] width 75 height 14
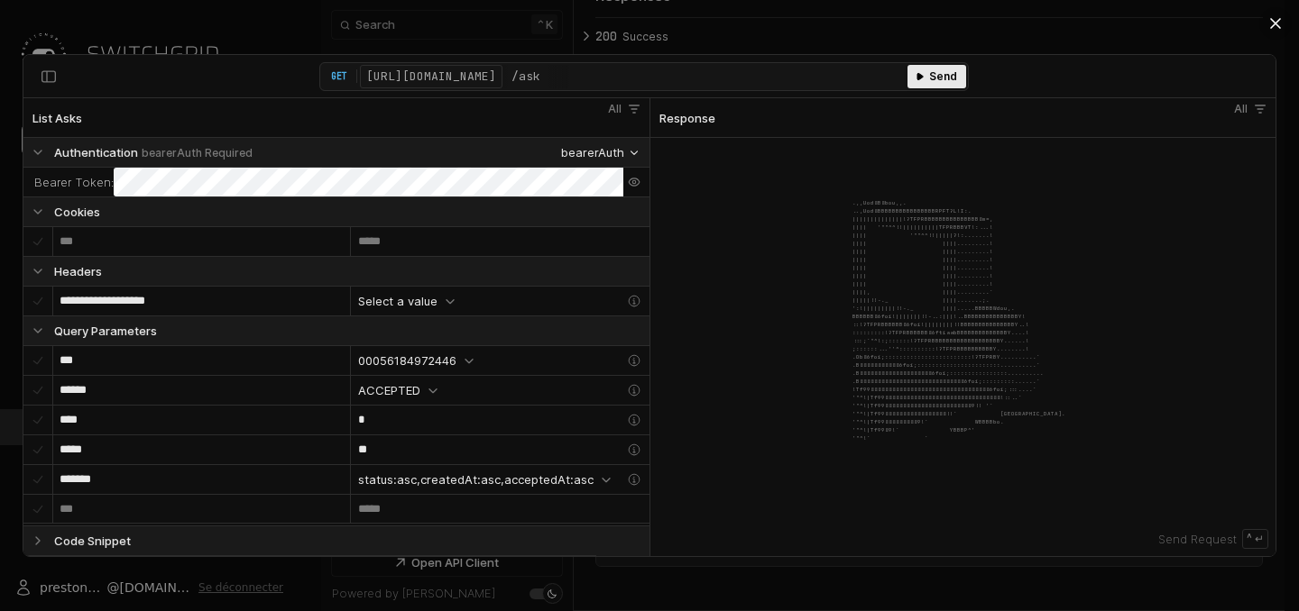
click at [953, 80] on span "Send" at bounding box center [943, 77] width 28 height 16
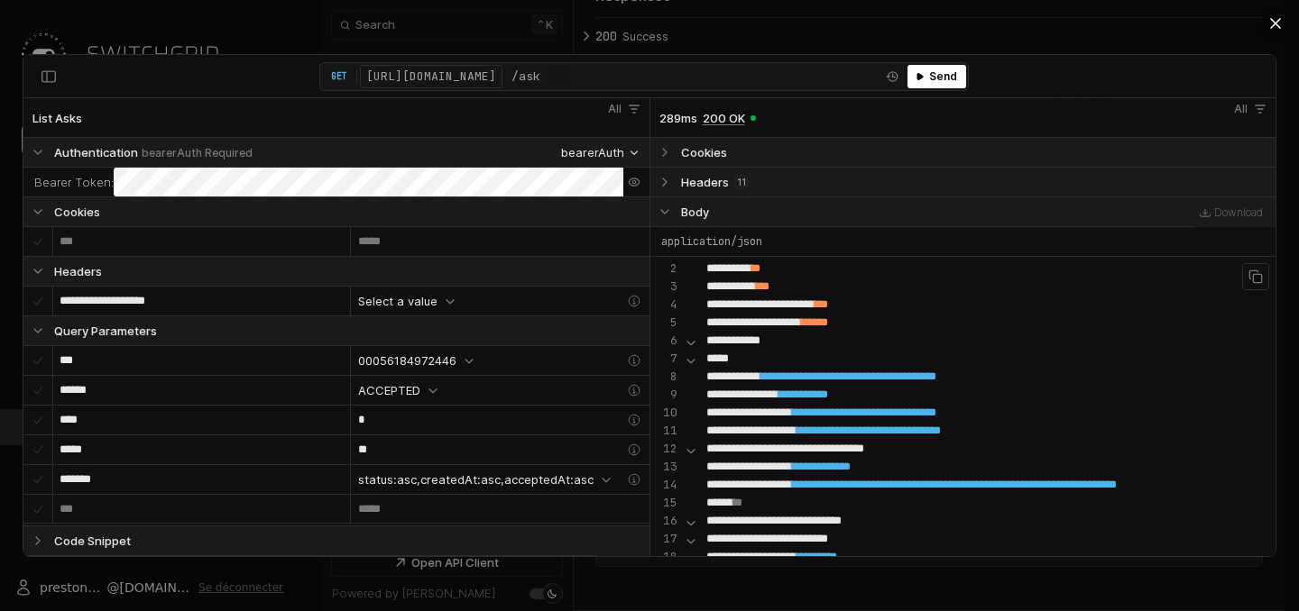
scroll to position [33, 0]
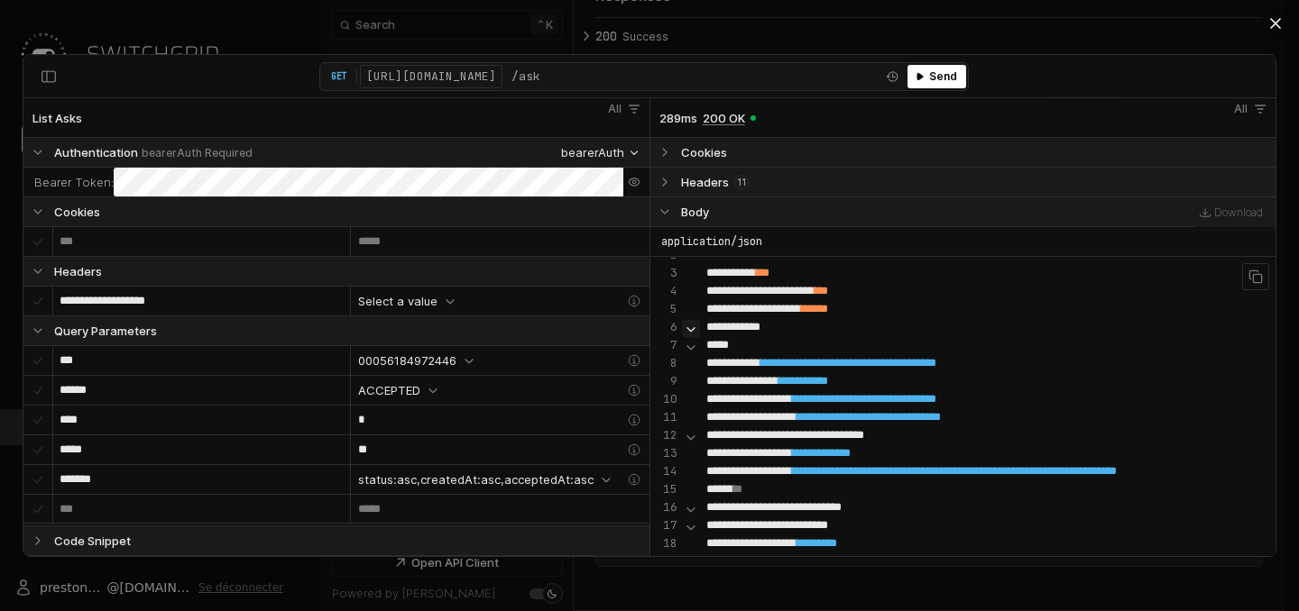
click at [685, 327] on icon "Response" at bounding box center [691, 329] width 14 height 14
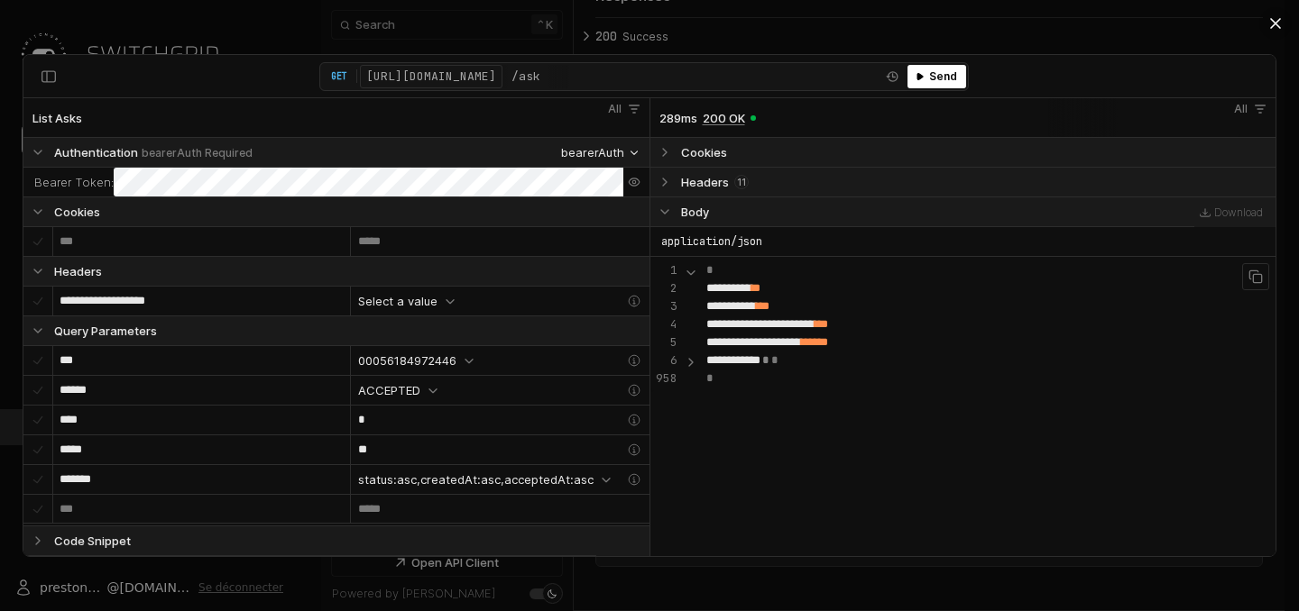
scroll to position [0, 0]
click at [692, 364] on icon "Response" at bounding box center [691, 362] width 14 height 14
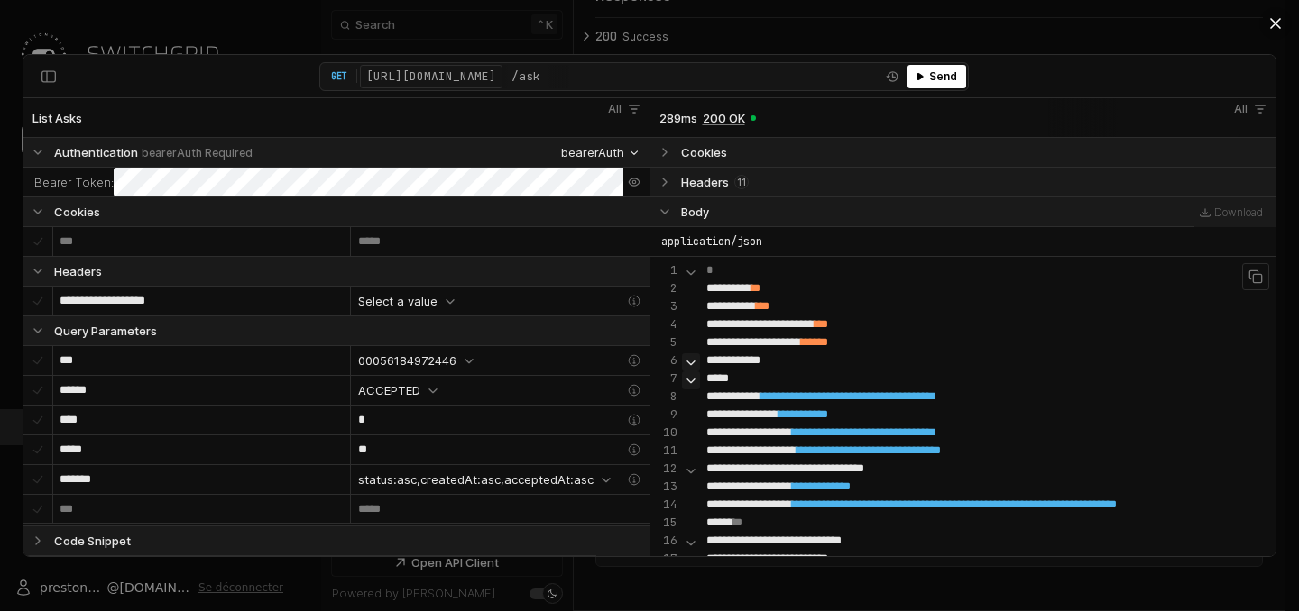
click at [689, 375] on icon "Response" at bounding box center [691, 380] width 14 height 14
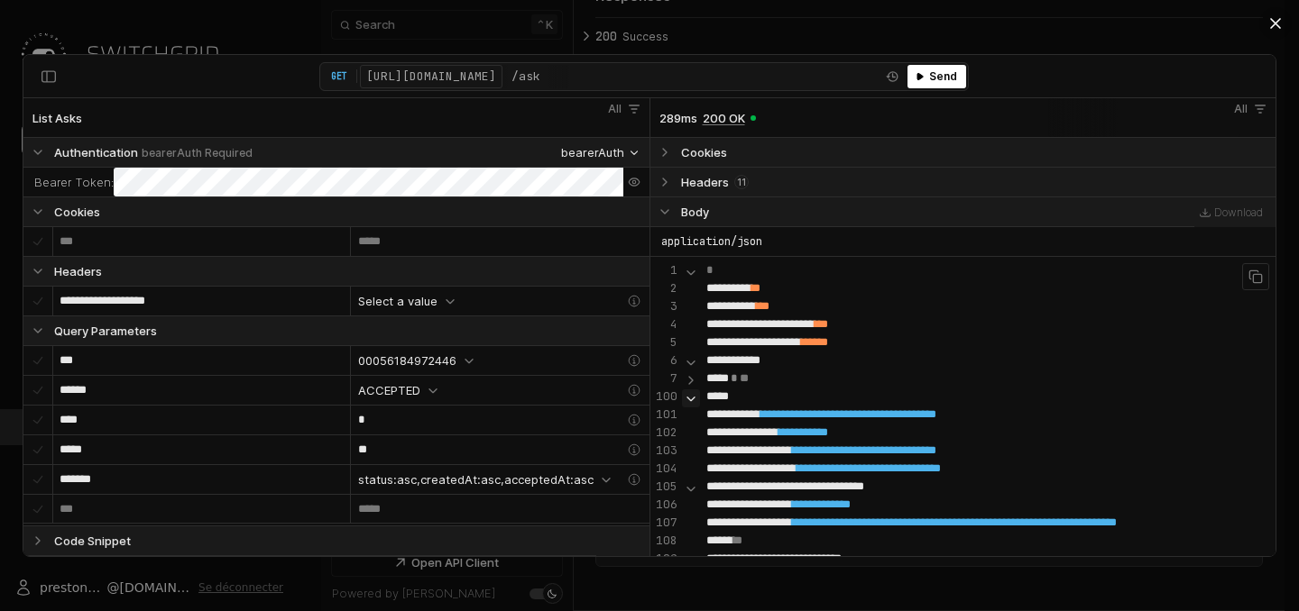
click at [690, 398] on icon "Response" at bounding box center [691, 398] width 14 height 14
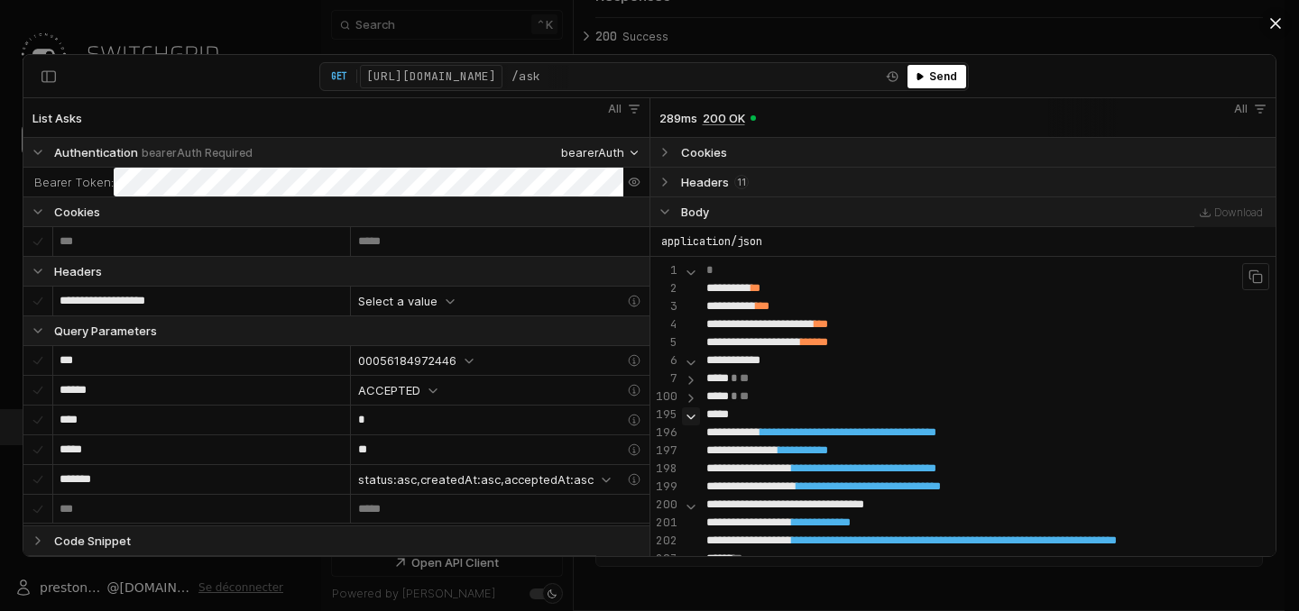
click at [691, 416] on icon "Response" at bounding box center [690, 418] width 7 height 4
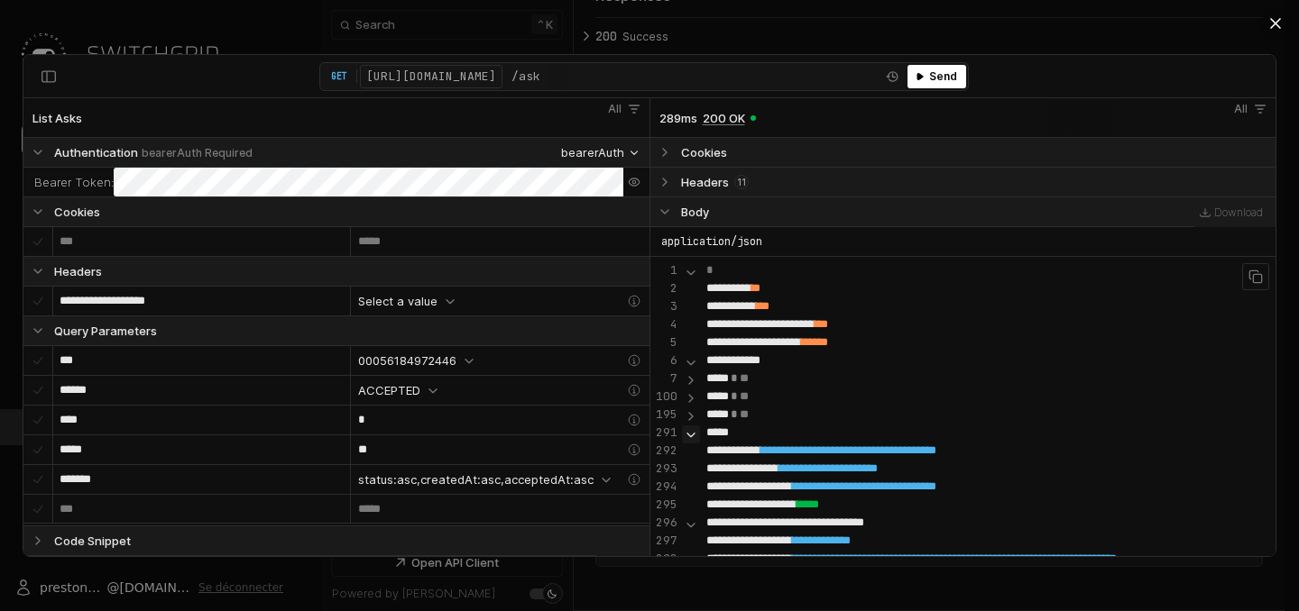
click at [691, 438] on icon "Response" at bounding box center [691, 434] width 14 height 14
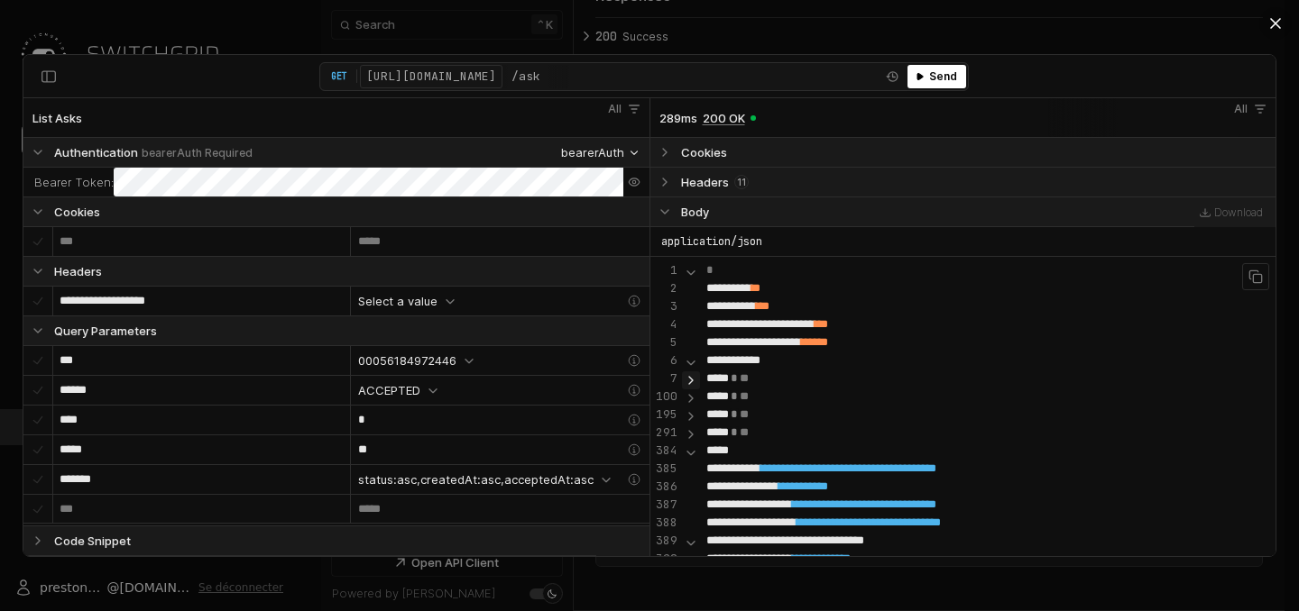
click at [691, 381] on icon "Response" at bounding box center [691, 380] width 14 height 14
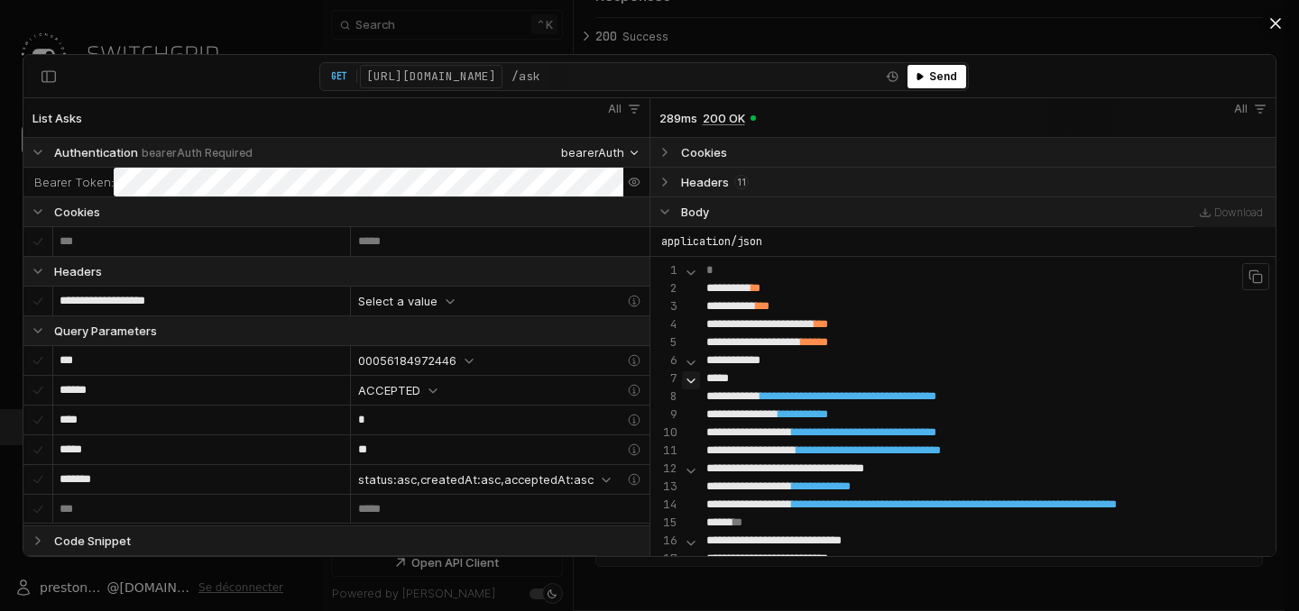
click at [693, 382] on icon "Response" at bounding box center [691, 380] width 14 height 14
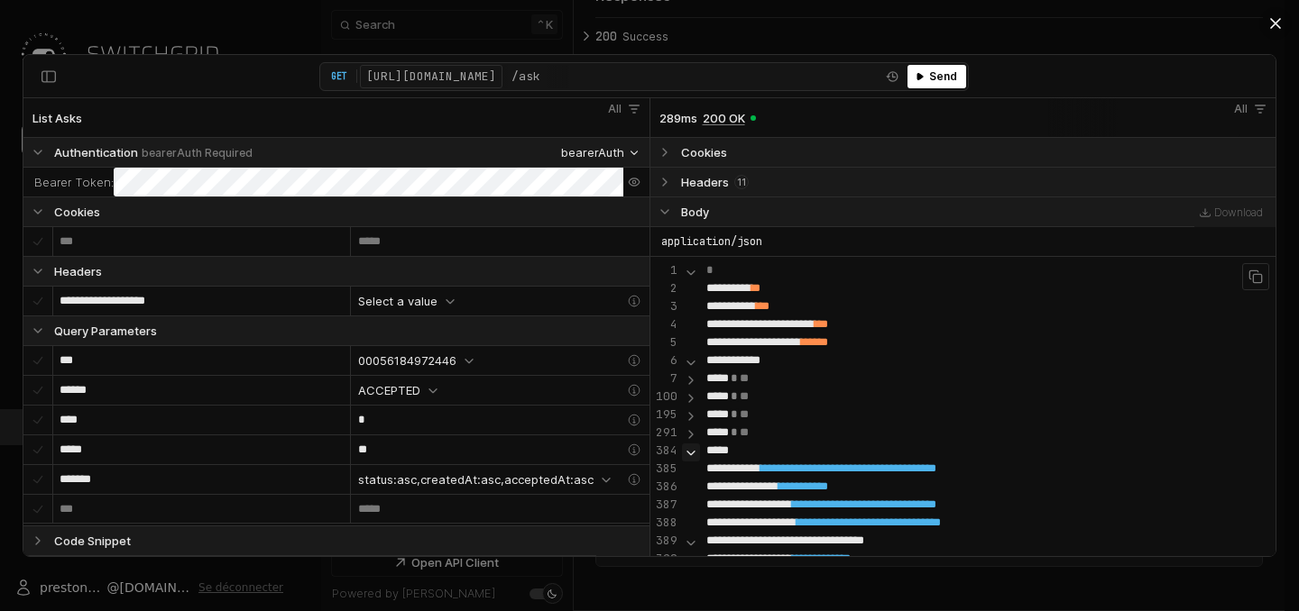
click at [689, 450] on icon "Response" at bounding box center [691, 453] width 14 height 14
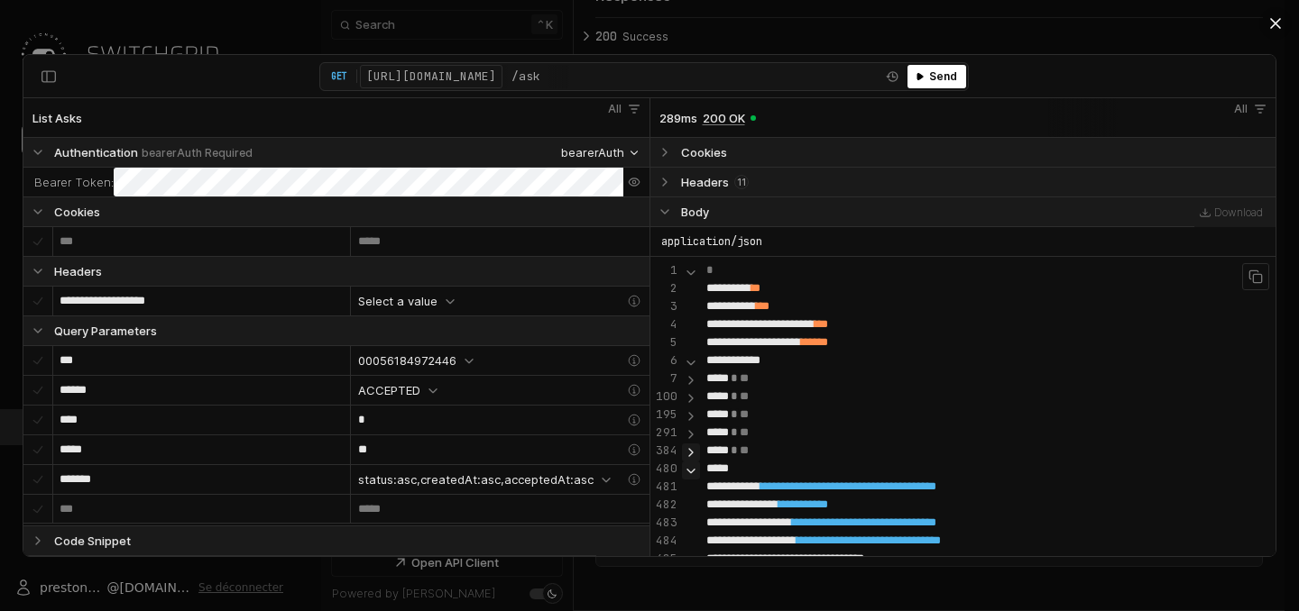
click at [686, 466] on icon "Response" at bounding box center [691, 471] width 14 height 14
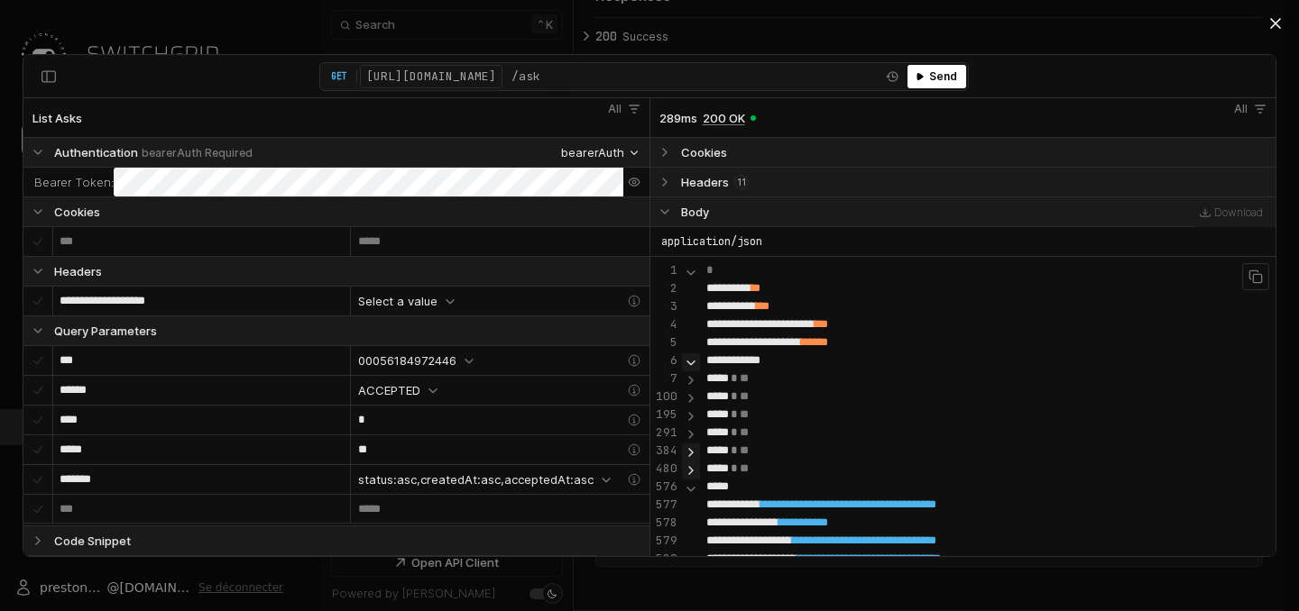
click at [686, 362] on icon "Response" at bounding box center [691, 362] width 14 height 14
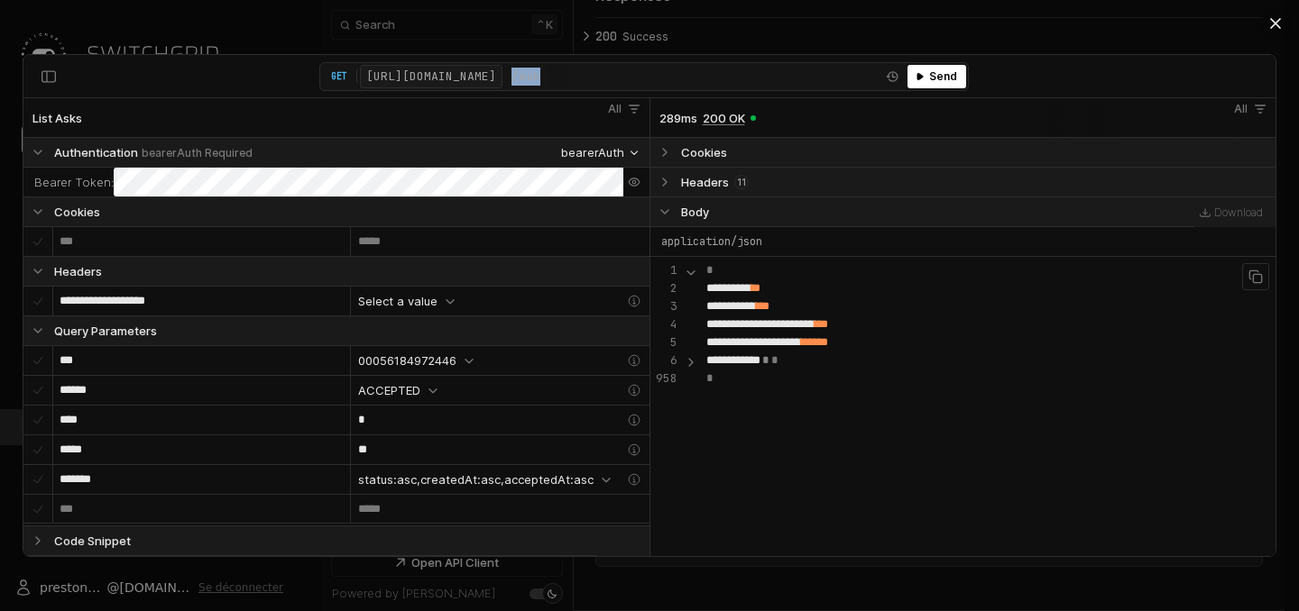
drag, startPoint x: 690, startPoint y: 69, endPoint x: 379, endPoint y: 74, distance: 311.2
click at [379, 74] on div "Server: [URL][DOMAIN_NAME] /ask" at bounding box center [618, 76] width 523 height 23
click at [693, 75] on div "Server: [URL][DOMAIN_NAME] /ask" at bounding box center [618, 76] width 523 height 23
drag, startPoint x: 704, startPoint y: 74, endPoint x: 631, endPoint y: 75, distance: 73.1
click at [631, 75] on div "Server: [URL][DOMAIN_NAME] /ask" at bounding box center [618, 76] width 523 height 23
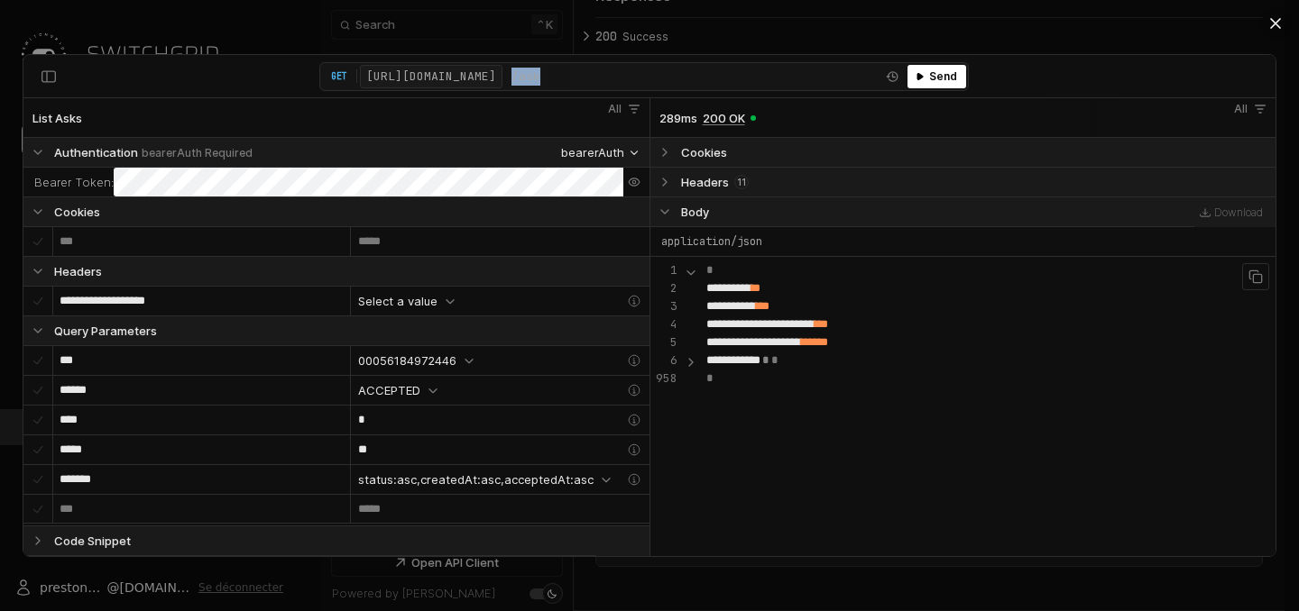
copy div "/ask"
click at [502, 73] on button "Server: [URL][DOMAIN_NAME]" at bounding box center [431, 76] width 142 height 23
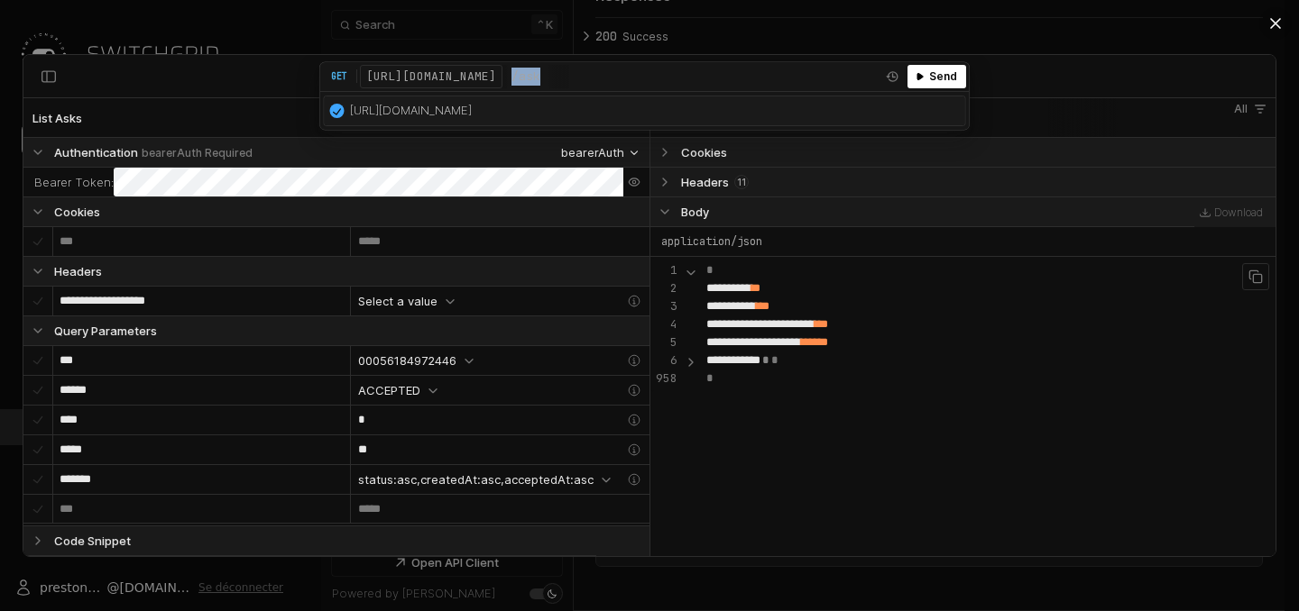
drag, startPoint x: 565, startPoint y: 108, endPoint x: 427, endPoint y: 104, distance: 138.1
click at [427, 104] on button "[URL][DOMAIN_NAME]" at bounding box center [645, 110] width 640 height 29
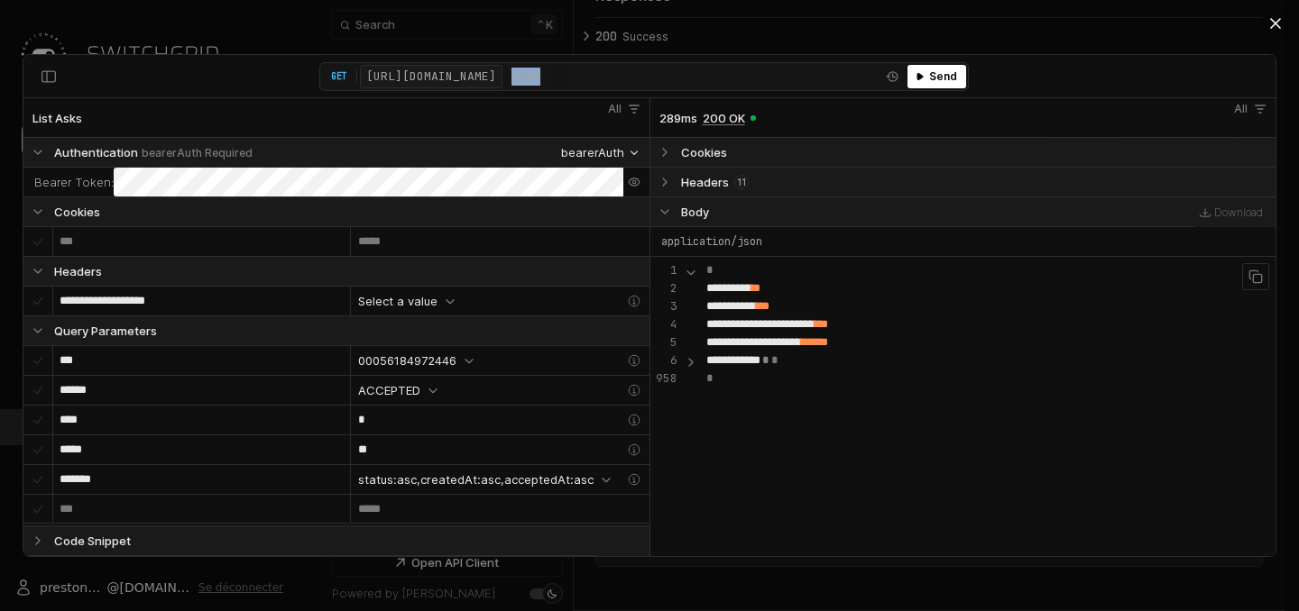
click at [502, 74] on button "Server: [URL][DOMAIN_NAME]" at bounding box center [431, 76] width 142 height 23
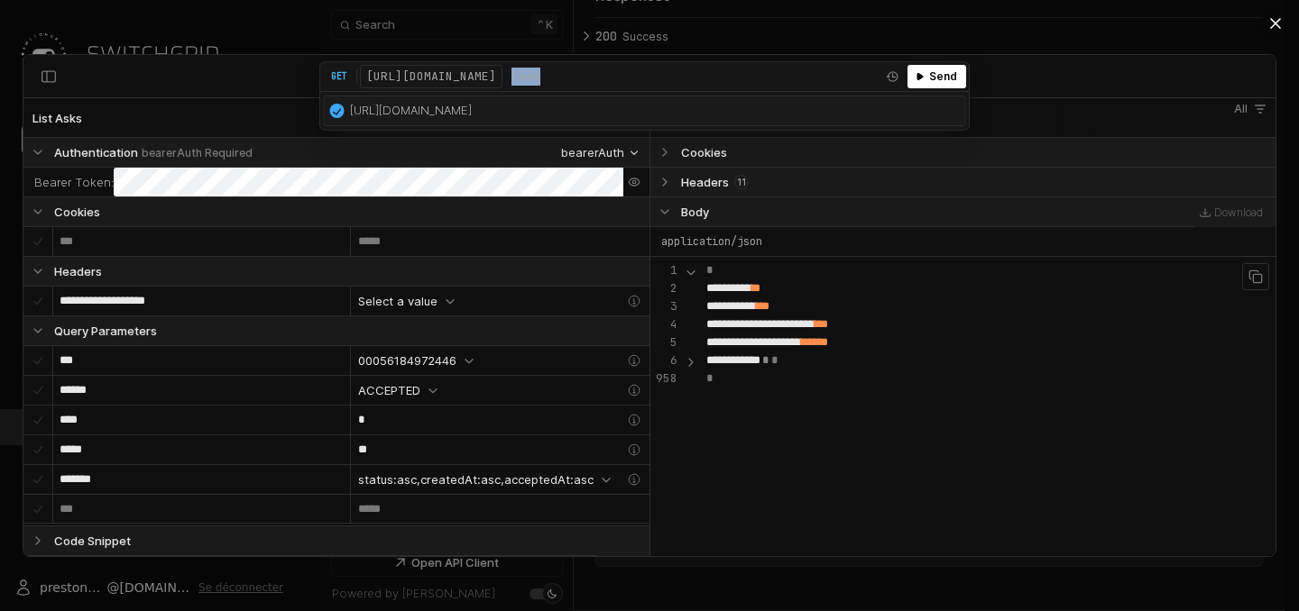
drag, startPoint x: 440, startPoint y: 107, endPoint x: 346, endPoint y: 110, distance: 93.8
click at [346, 110] on button "[URL][DOMAIN_NAME]" at bounding box center [645, 110] width 640 height 29
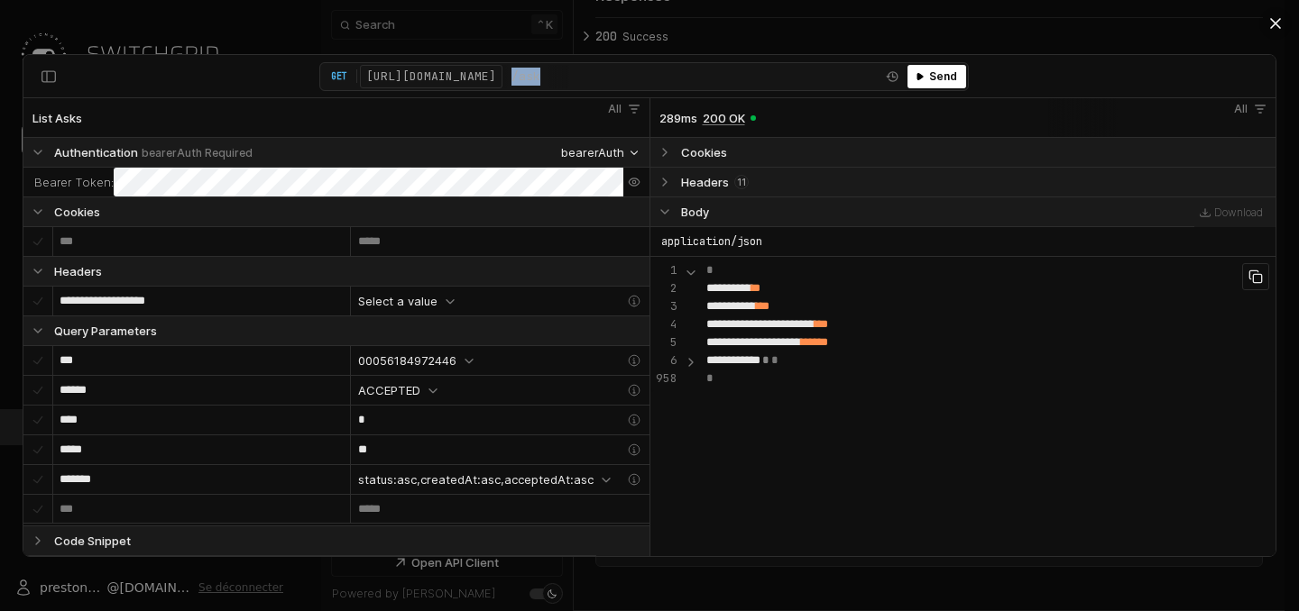
click at [1268, 282] on button "Copy content" at bounding box center [1255, 276] width 27 height 27
click at [688, 363] on icon "Response" at bounding box center [691, 362] width 14 height 14
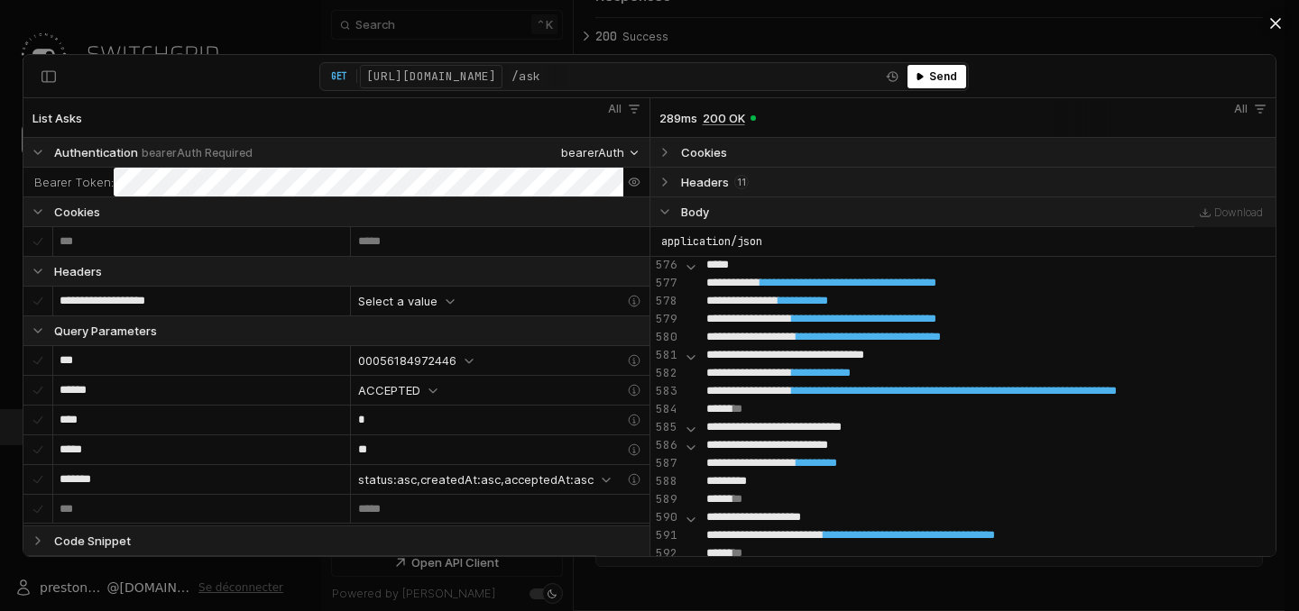
scroll to position [231, 0]
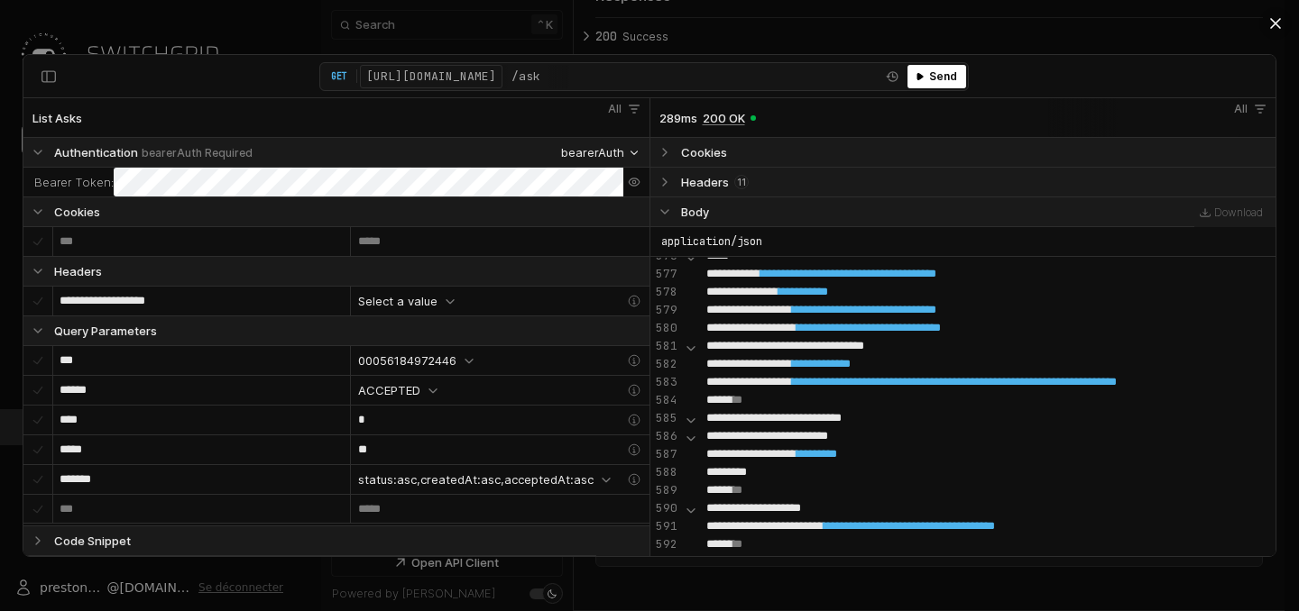
click at [782, 313] on span "**********" at bounding box center [758, 310] width 50 height 12
copy div "**********"
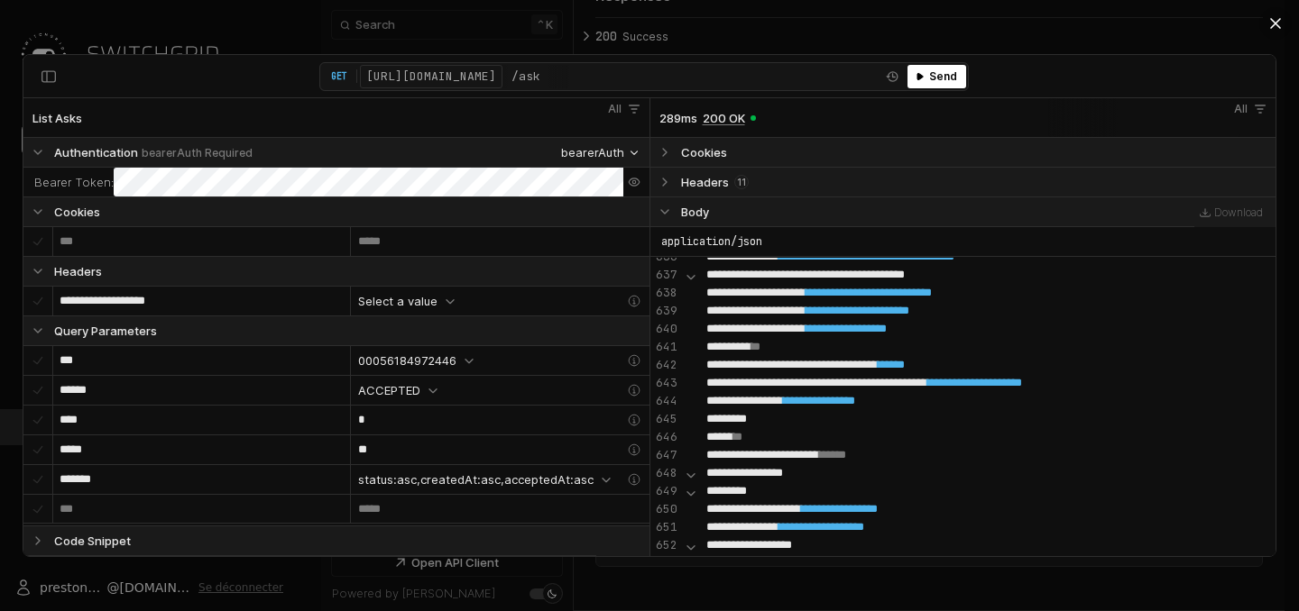
scroll to position [1314, 0]
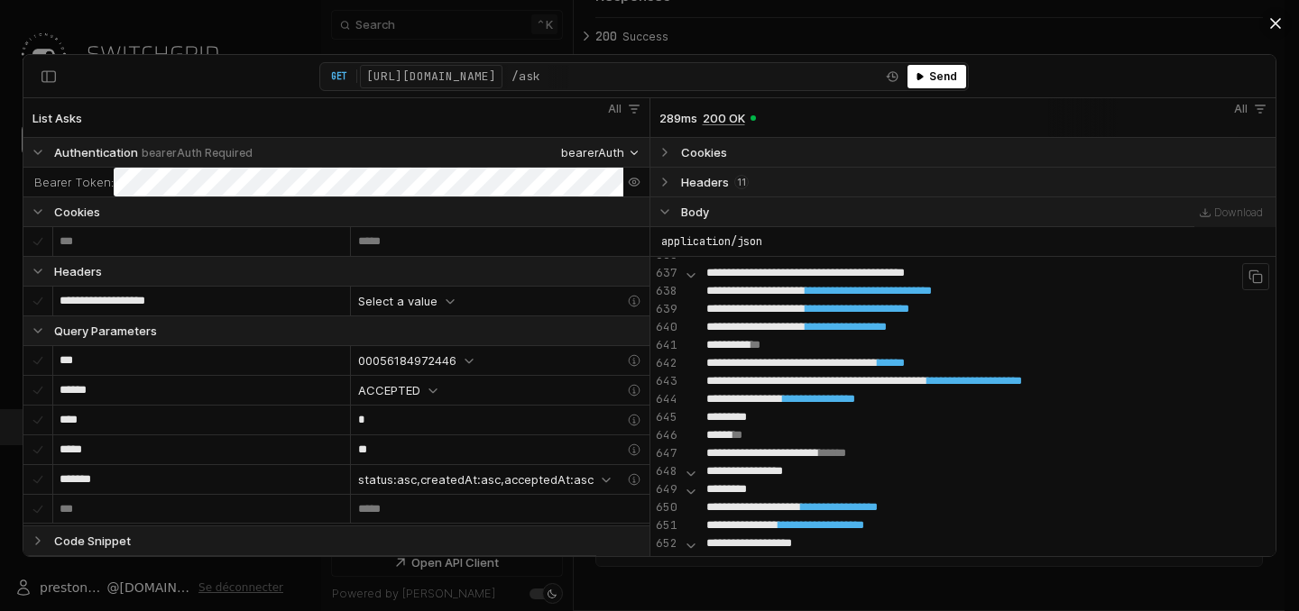
click at [918, 383] on span "**********" at bounding box center [834, 381] width 167 height 12
copy div "**********"
